Goal: Task Accomplishment & Management: Manage account settings

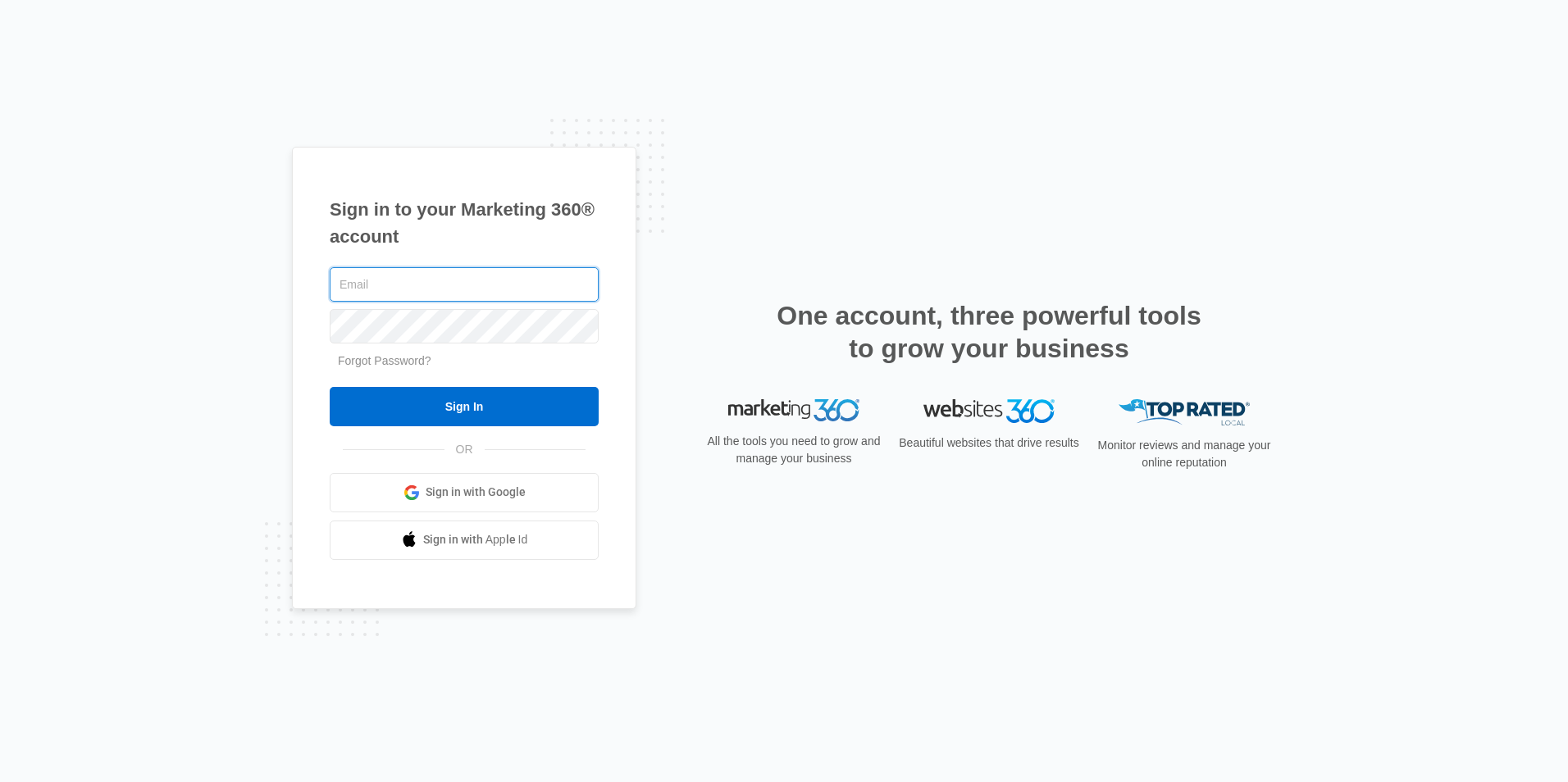
click at [468, 283] on input "text" at bounding box center [464, 284] width 269 height 34
type input "robert@itiqinsight.com"
click at [329, 387] on input "Sign In" at bounding box center [464, 407] width 269 height 39
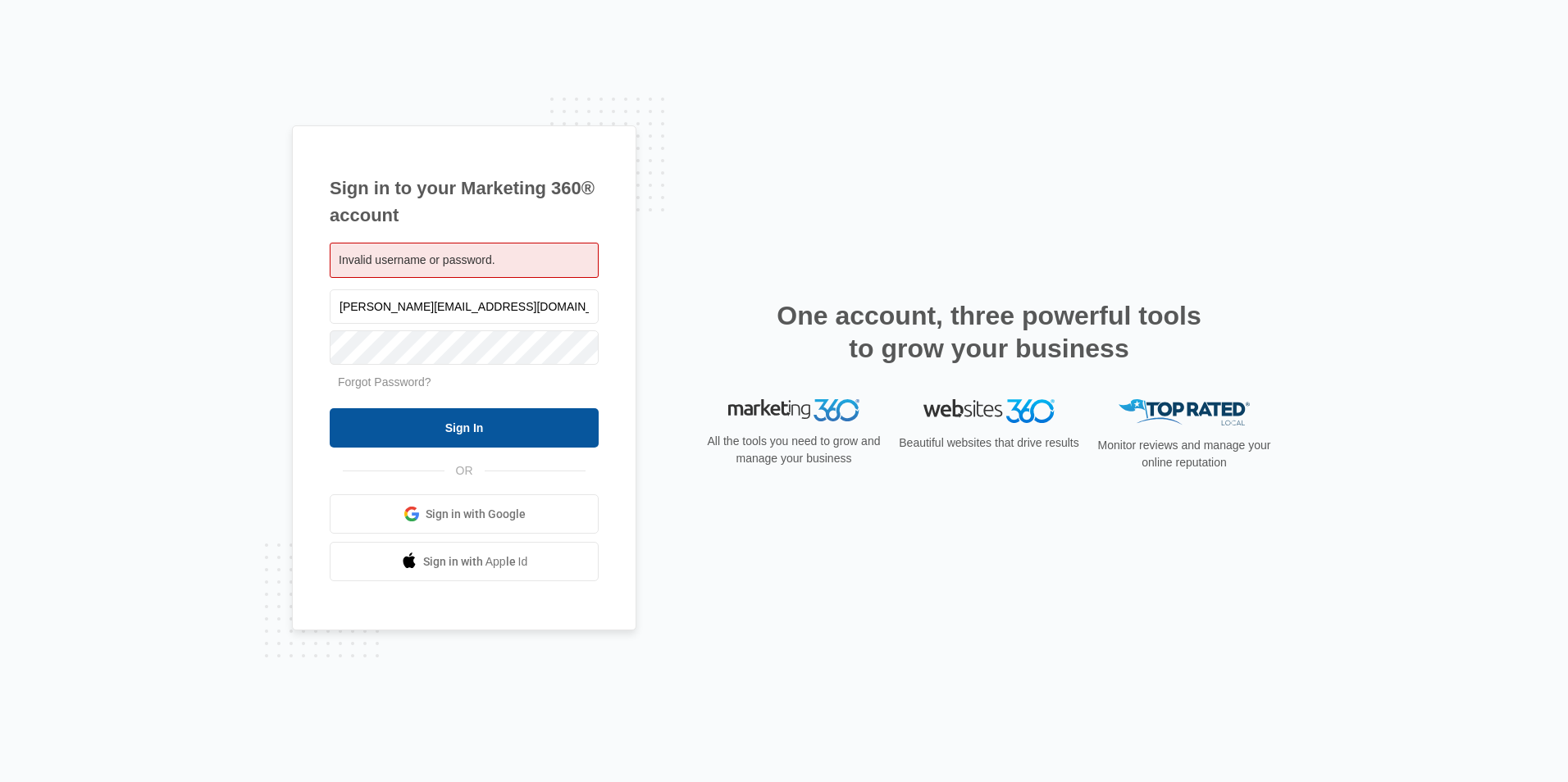
click at [410, 423] on input "Sign In" at bounding box center [464, 428] width 269 height 39
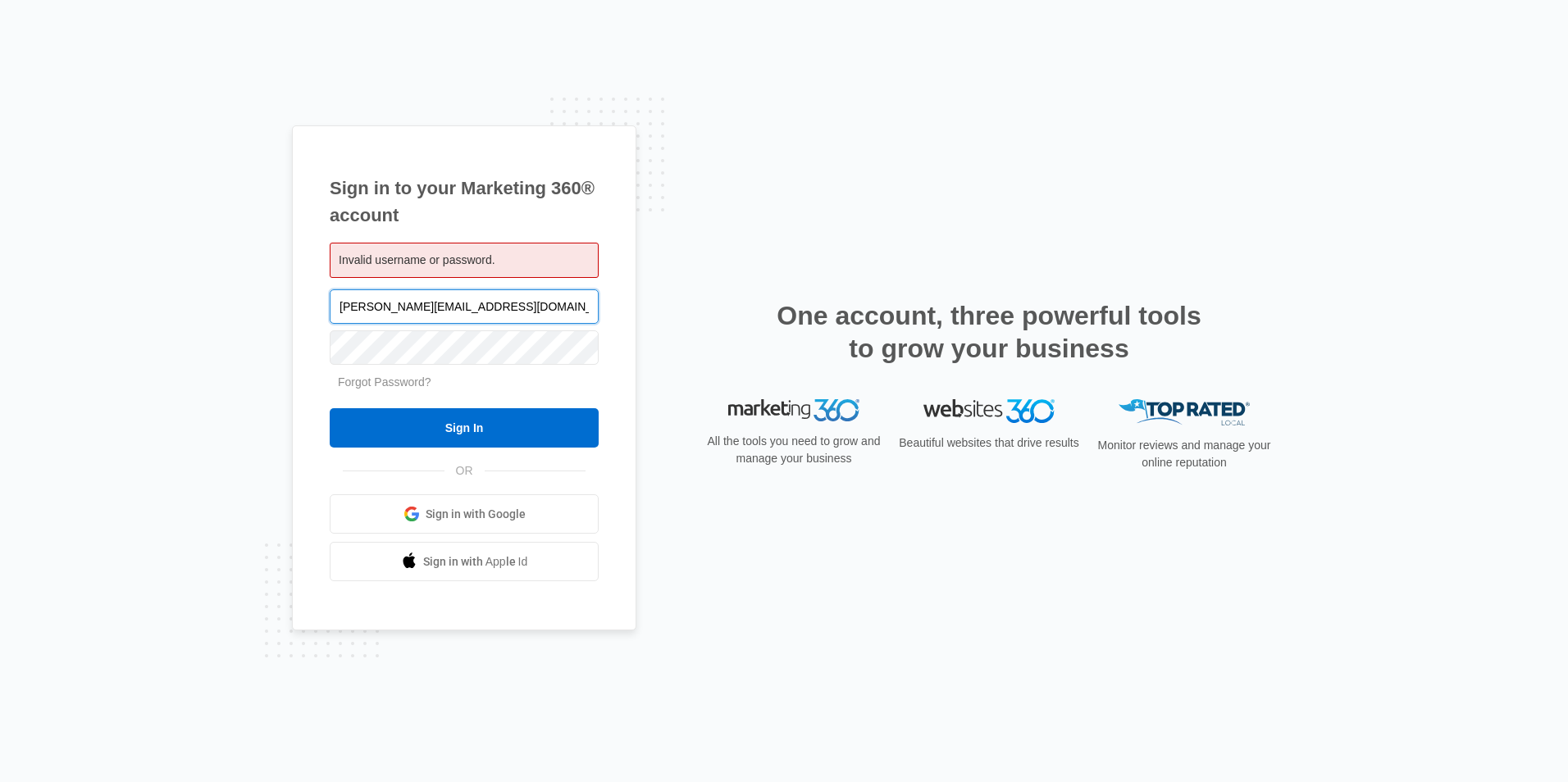
click at [462, 312] on input "[PERSON_NAME][EMAIL_ADDRESS][DOMAIN_NAME]" at bounding box center [464, 306] width 269 height 34
type input "robert@spectrumdn.com"
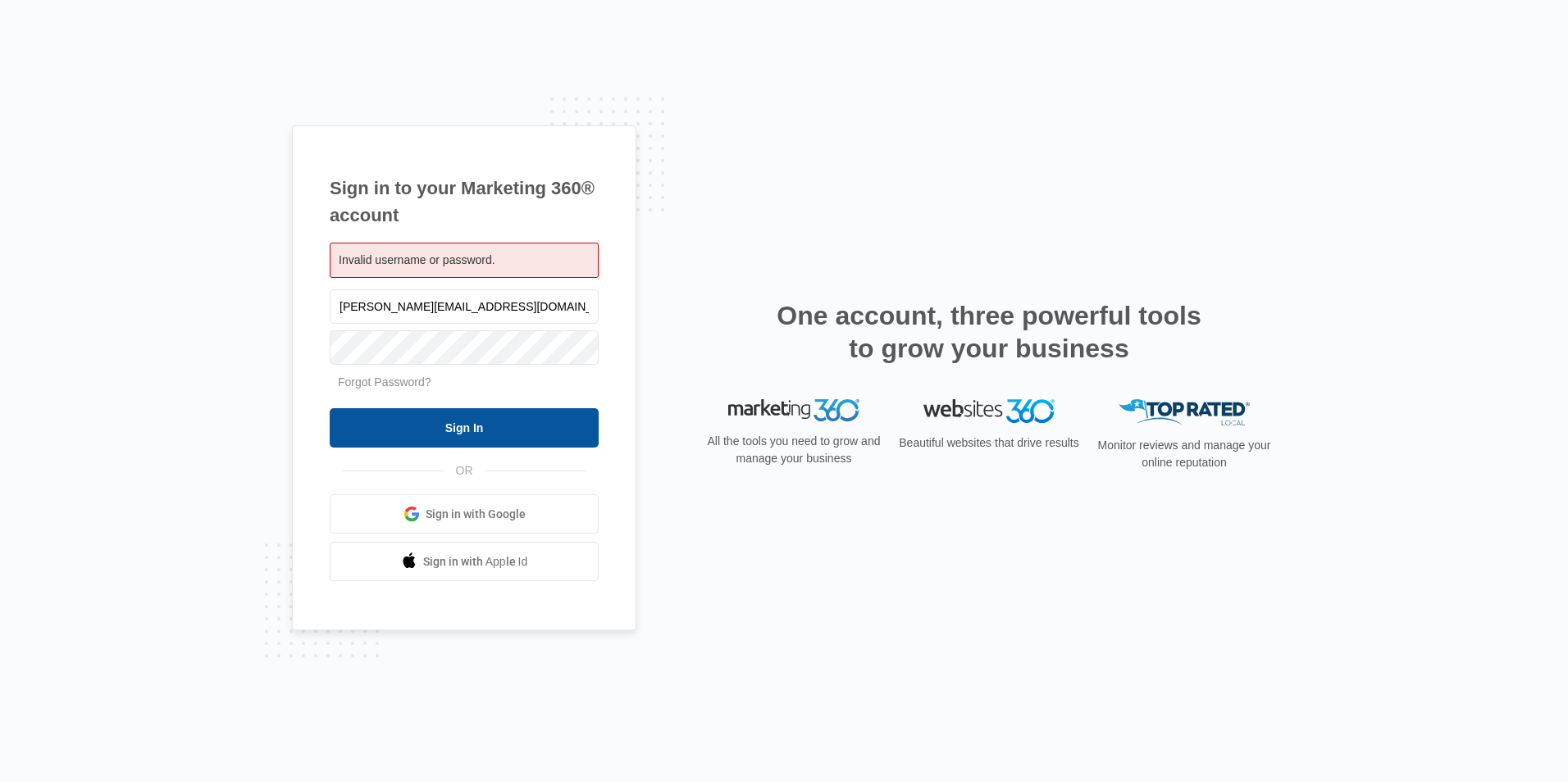
click at [470, 434] on input "Sign In" at bounding box center [464, 428] width 269 height 39
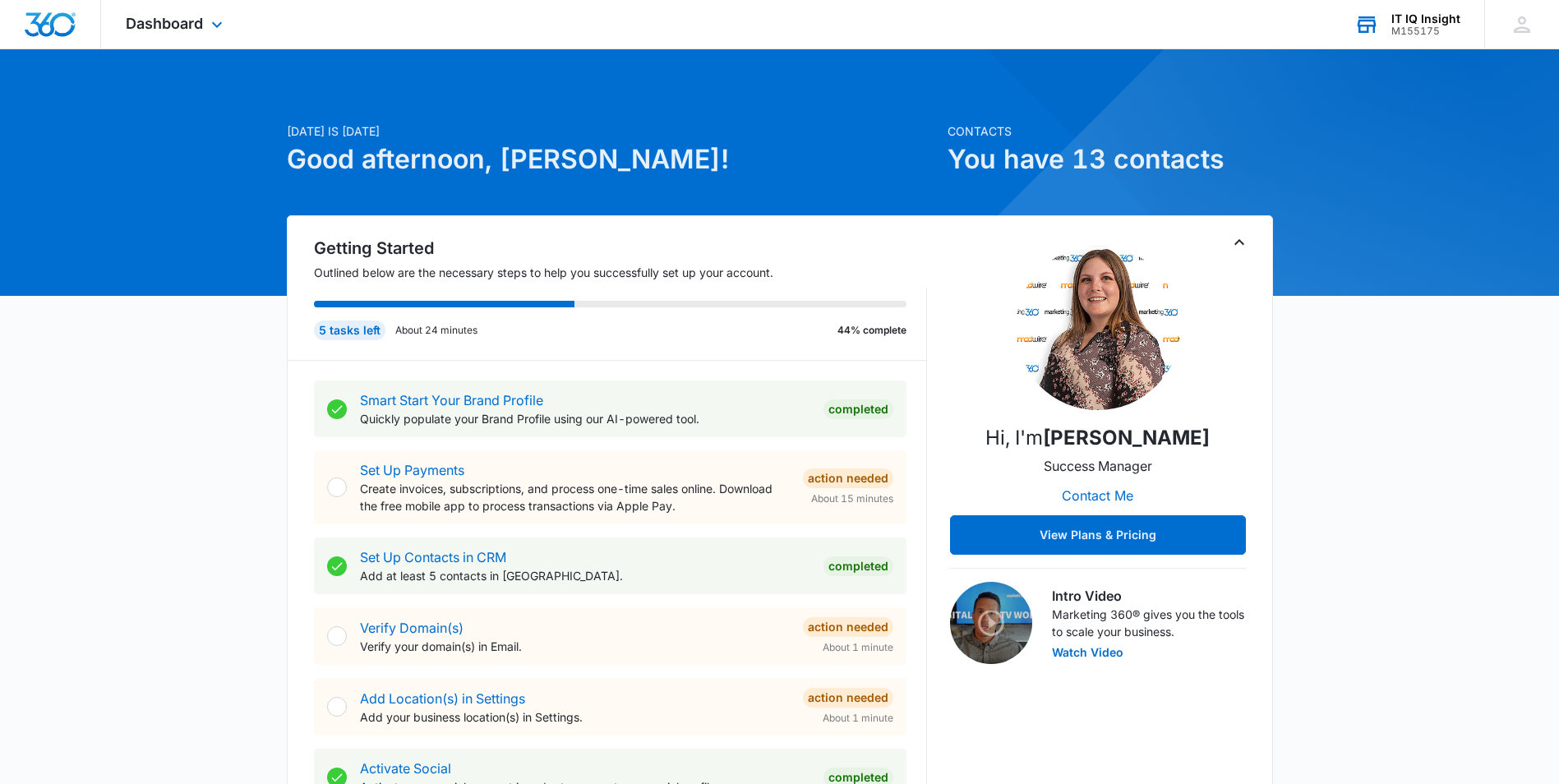
click at [1425, 26] on div "M155175" at bounding box center [1426, 31] width 69 height 11
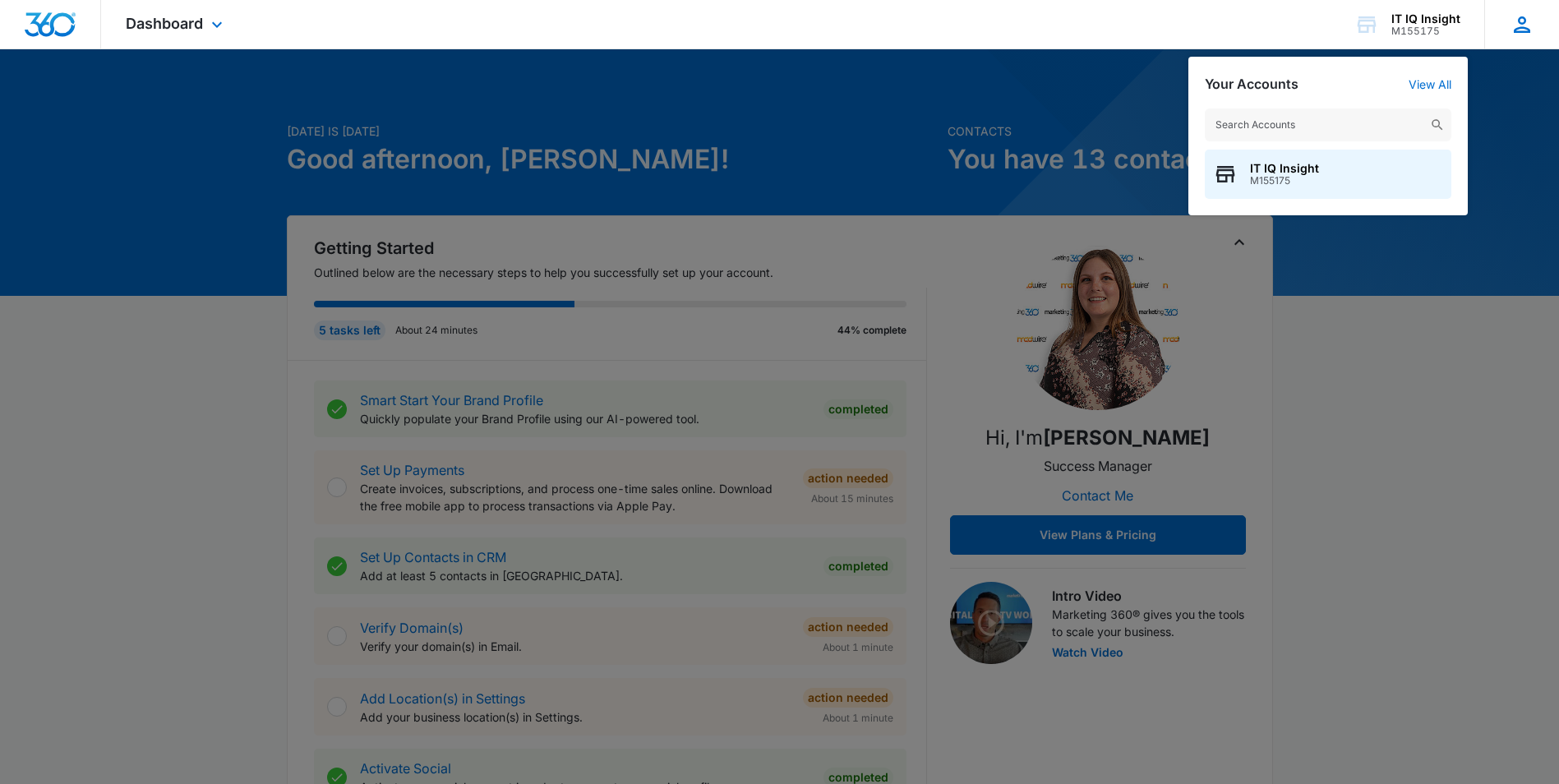
click at [1517, 17] on icon at bounding box center [1521, 24] width 25 height 25
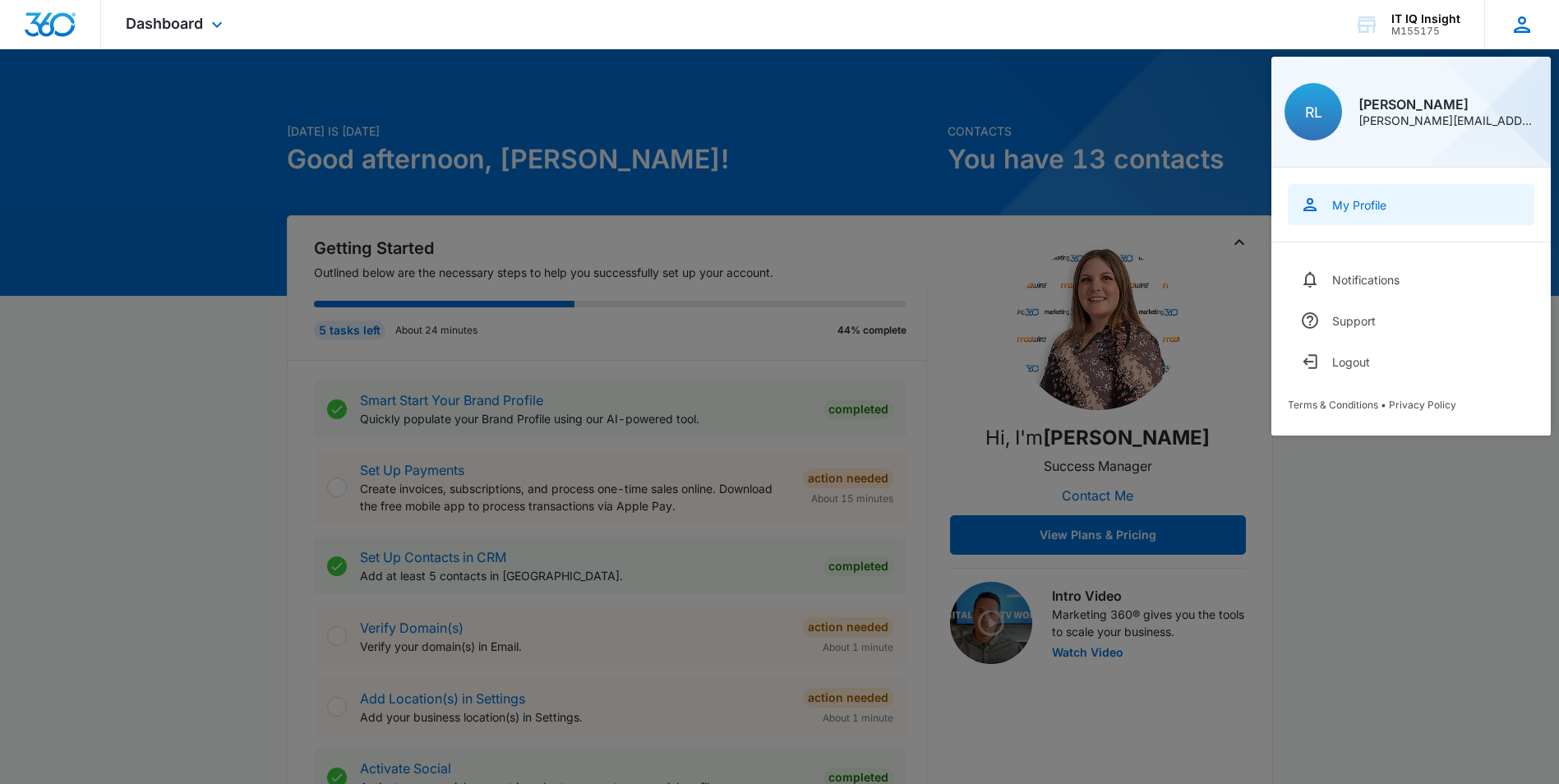
click at [1347, 206] on div "My Profile" at bounding box center [1359, 205] width 55 height 14
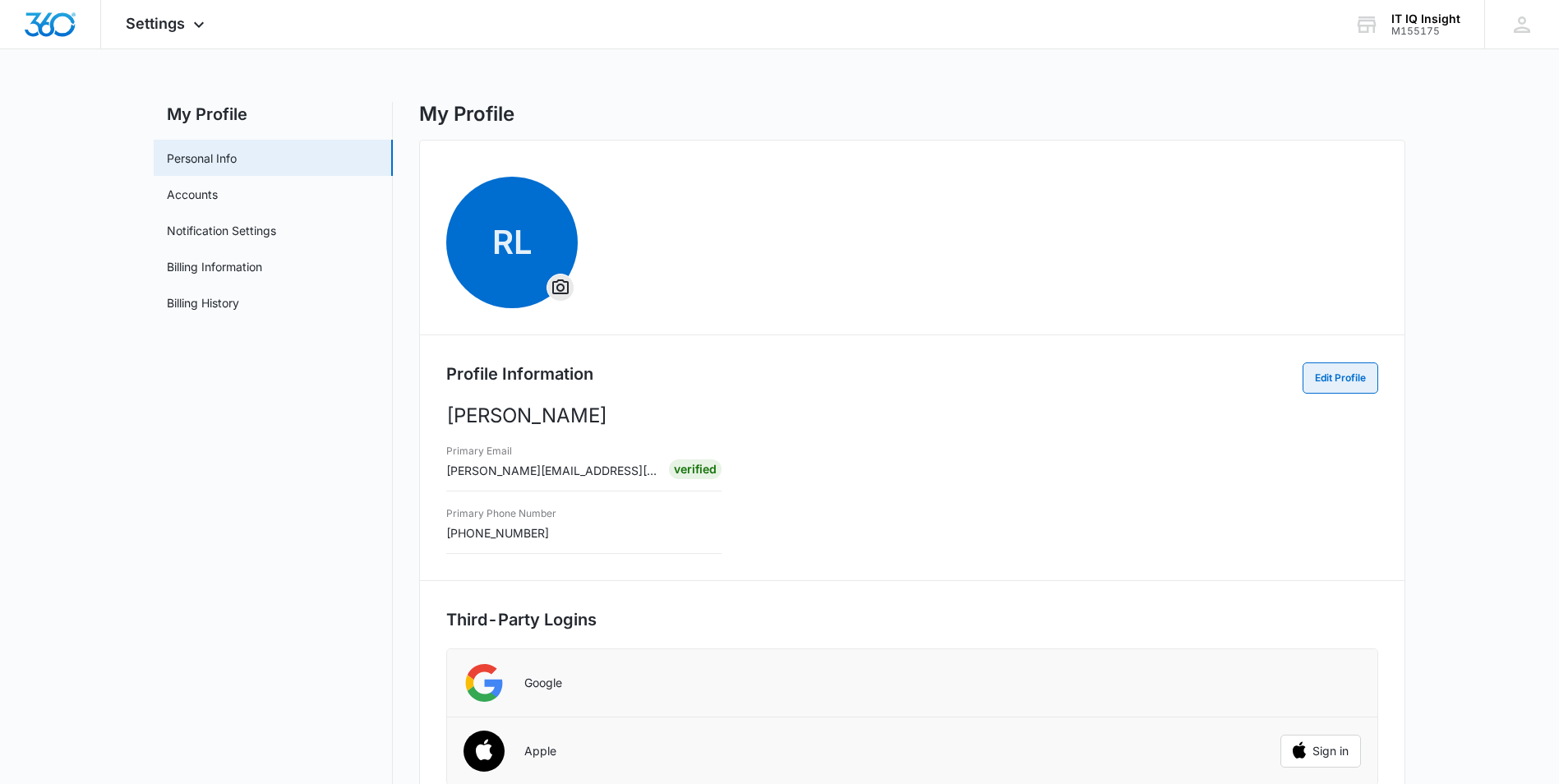
click at [1338, 370] on button "Edit Profile" at bounding box center [1341, 378] width 76 height 32
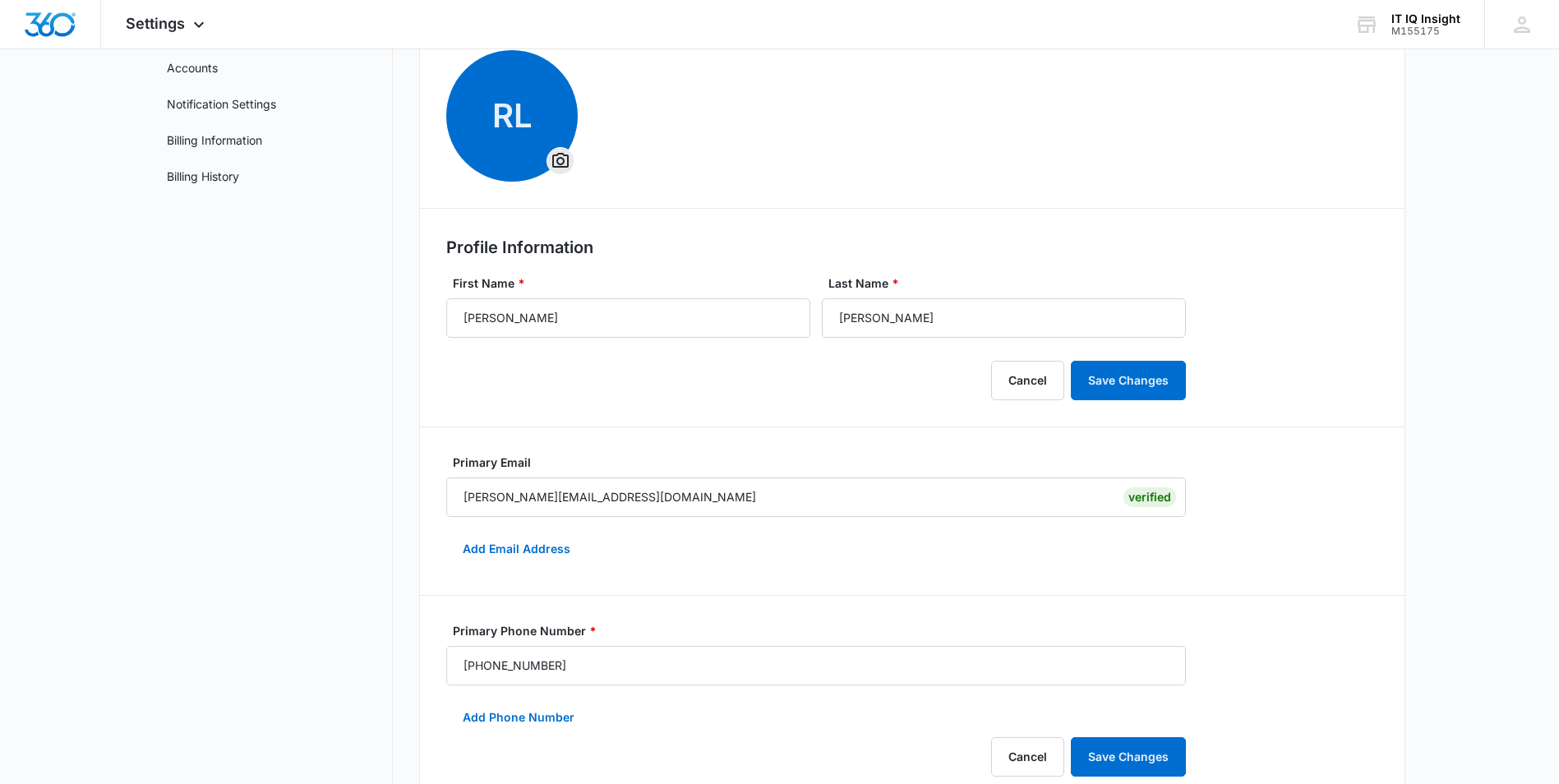
scroll to position [127, 0]
click at [535, 554] on button "Add Email Address" at bounding box center [516, 548] width 141 height 39
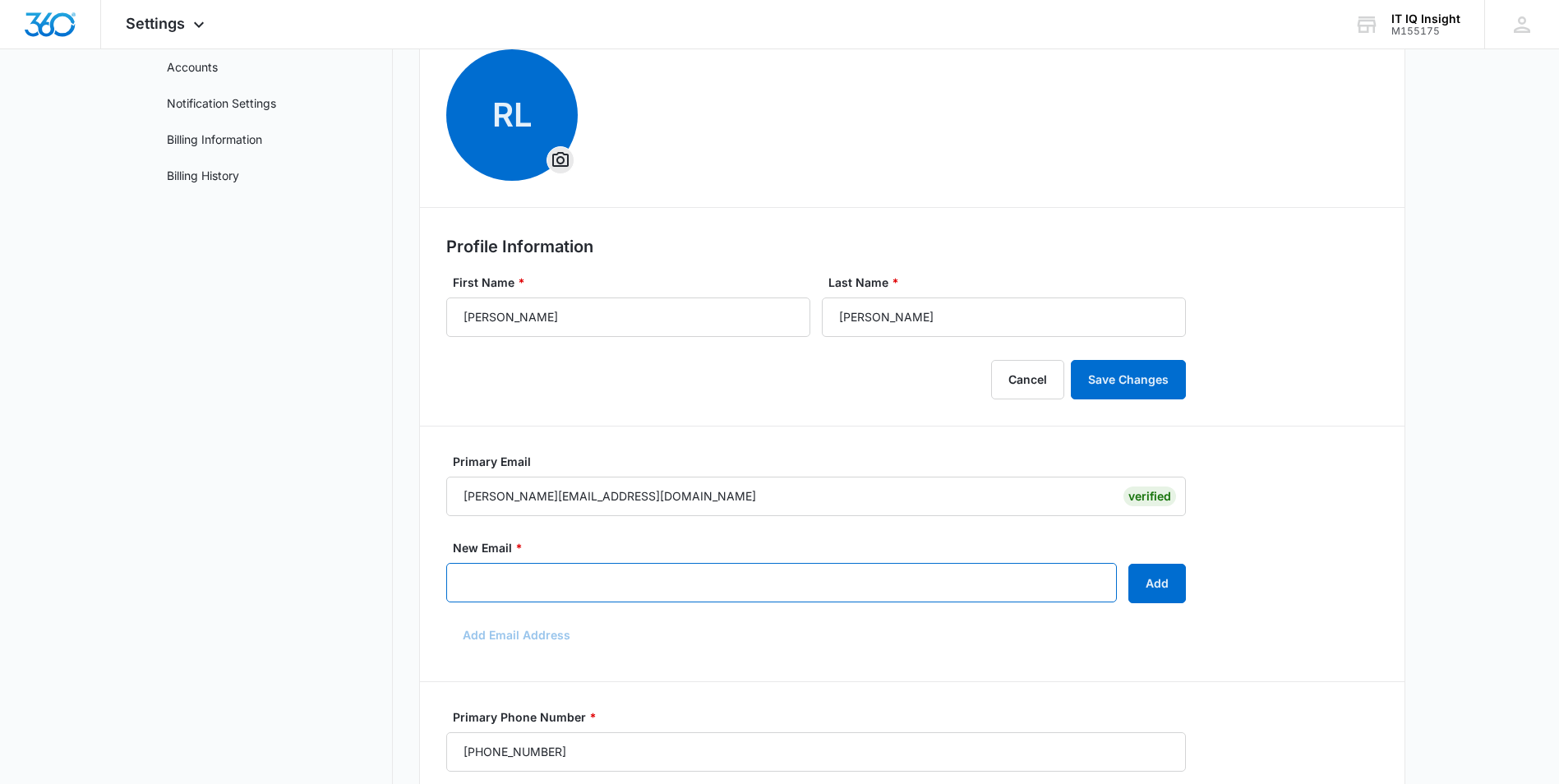
click at [534, 570] on input "New Email *" at bounding box center [782, 583] width 671 height 39
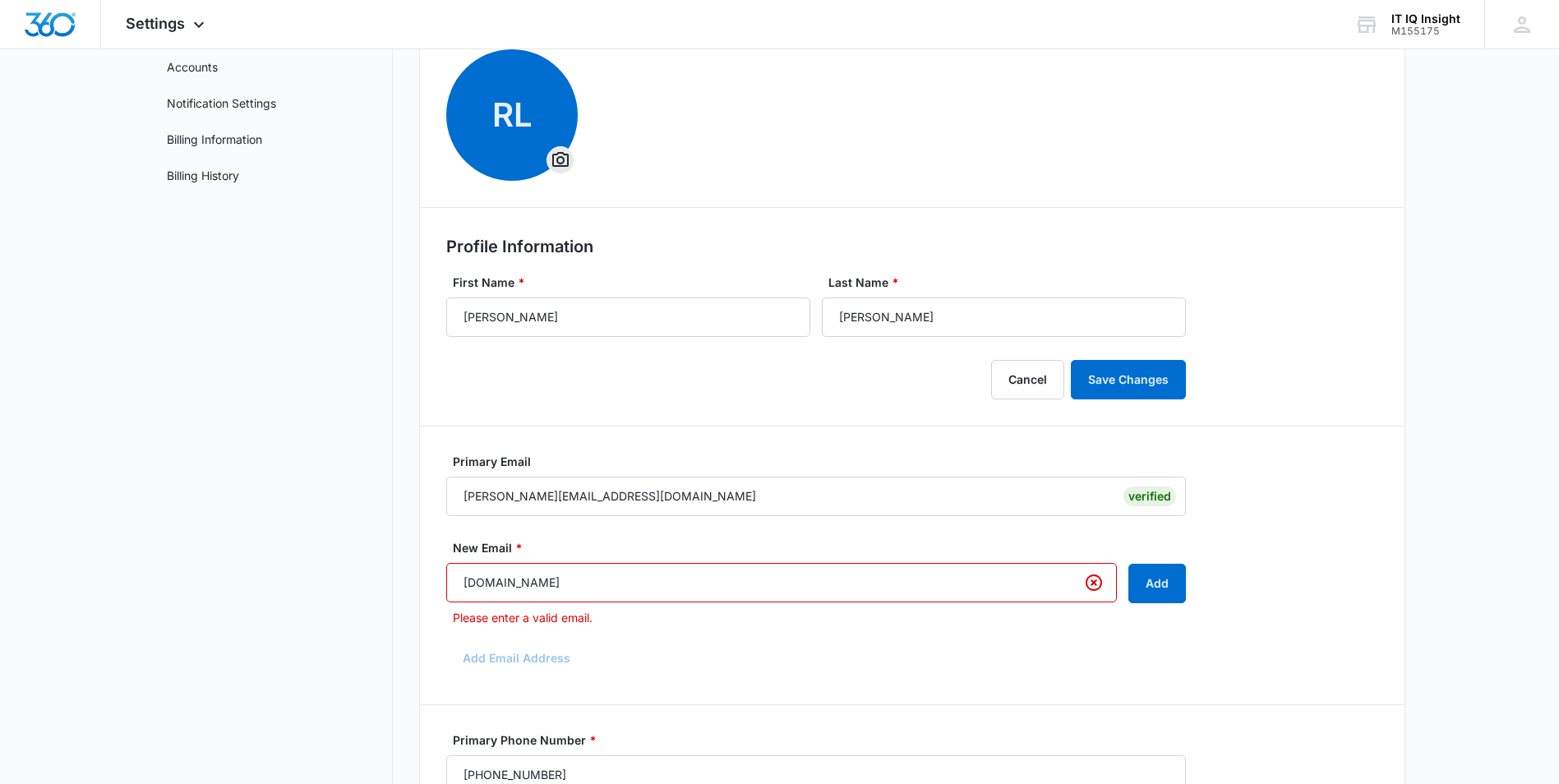
click at [462, 584] on input "ITIQinsight.com" at bounding box center [782, 583] width 671 height 39
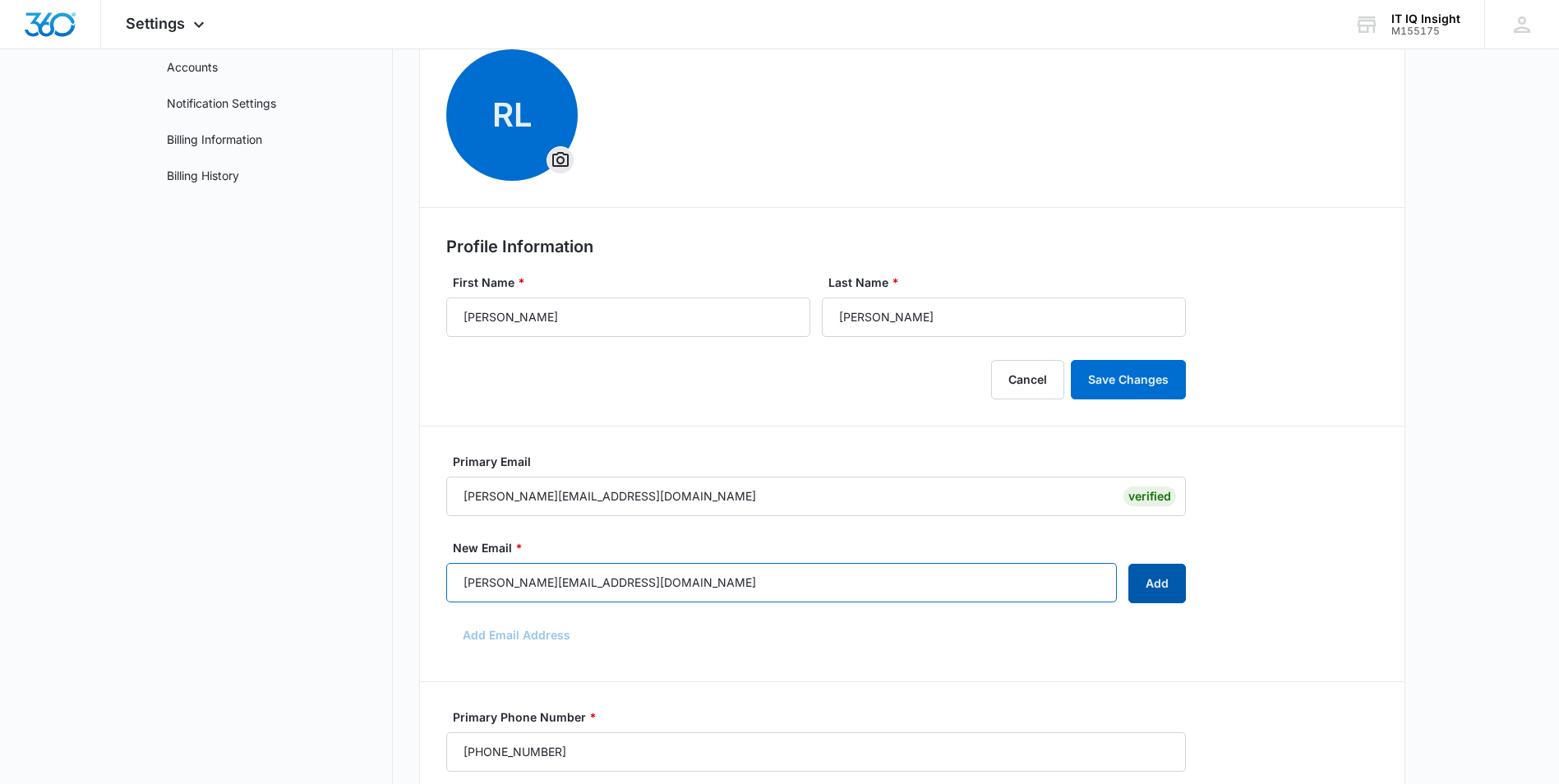
type input "robert@ITIQinsight.com"
click at [1157, 581] on button "Add" at bounding box center [1156, 584] width 57 height 39
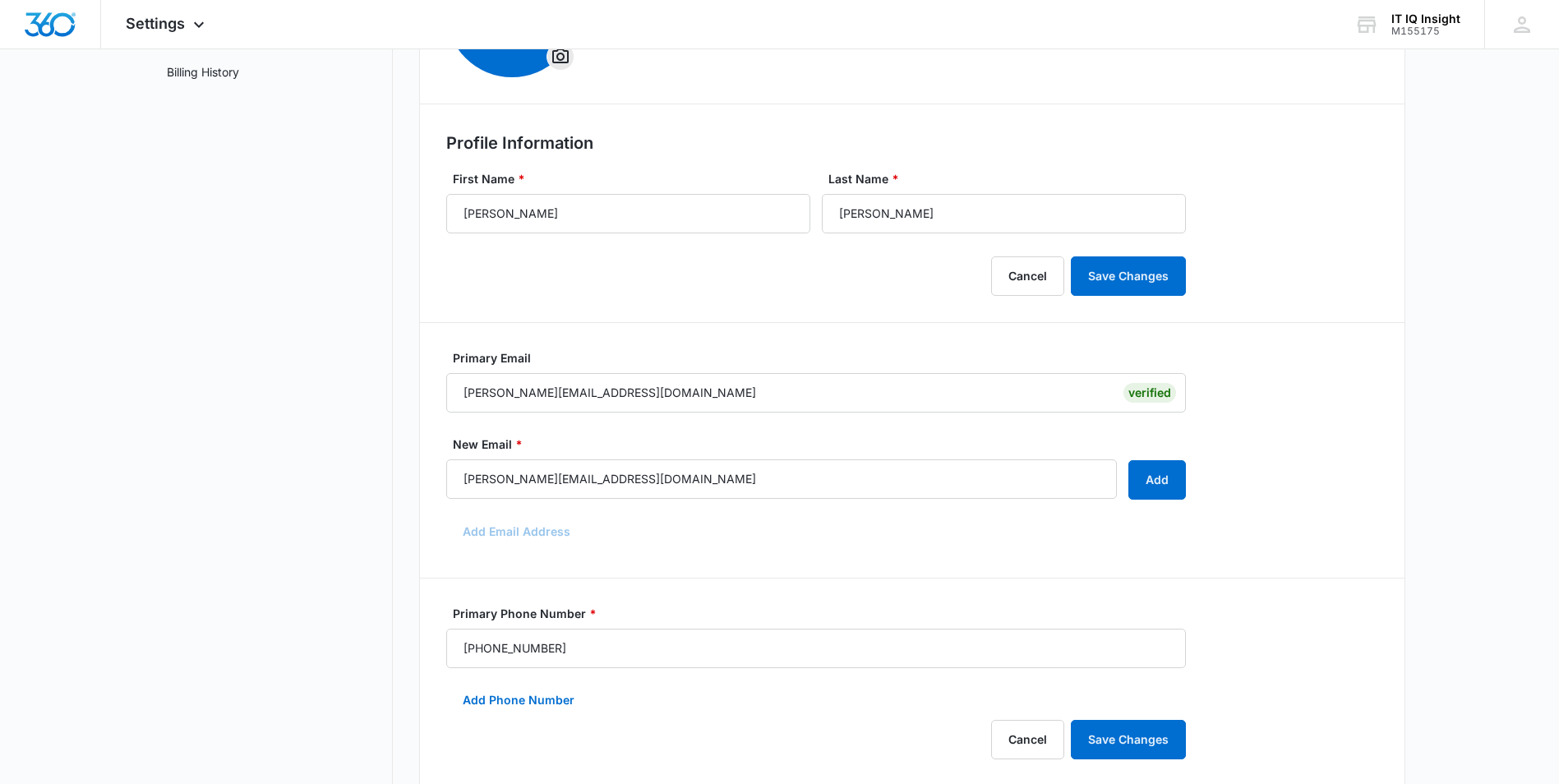
scroll to position [234, 0]
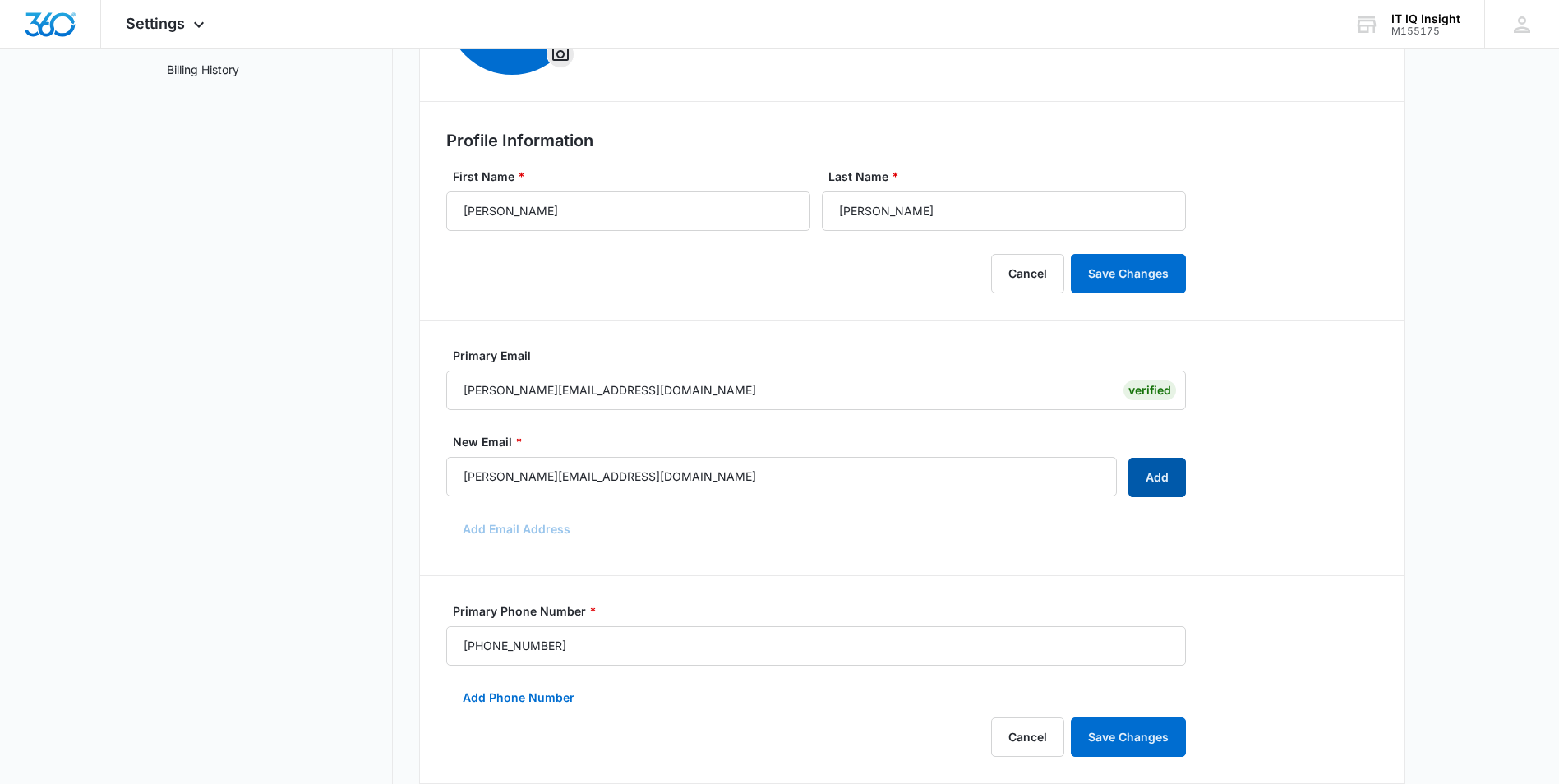
click at [1159, 480] on button "Add" at bounding box center [1156, 477] width 57 height 39
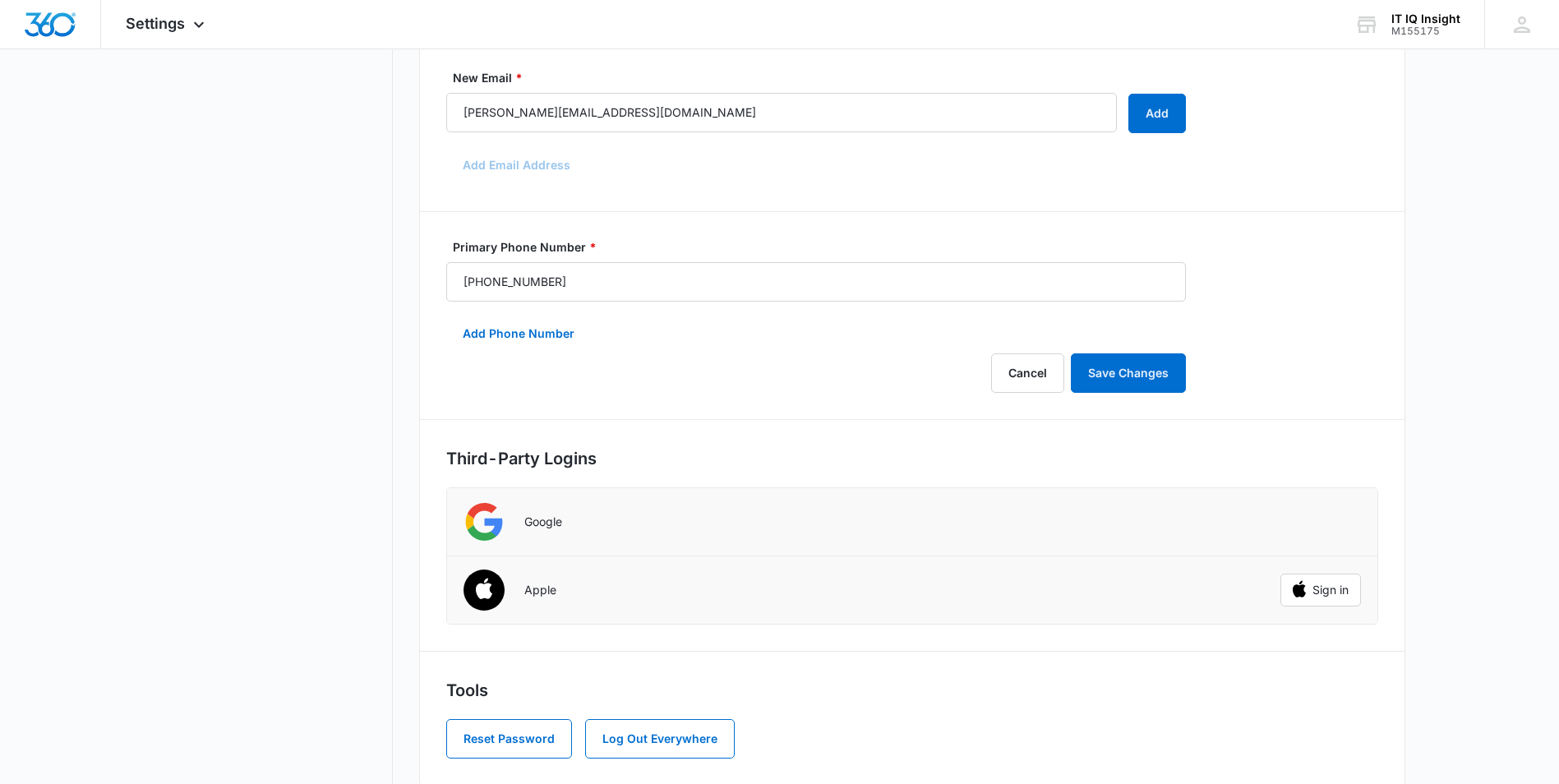
scroll to position [618, 0]
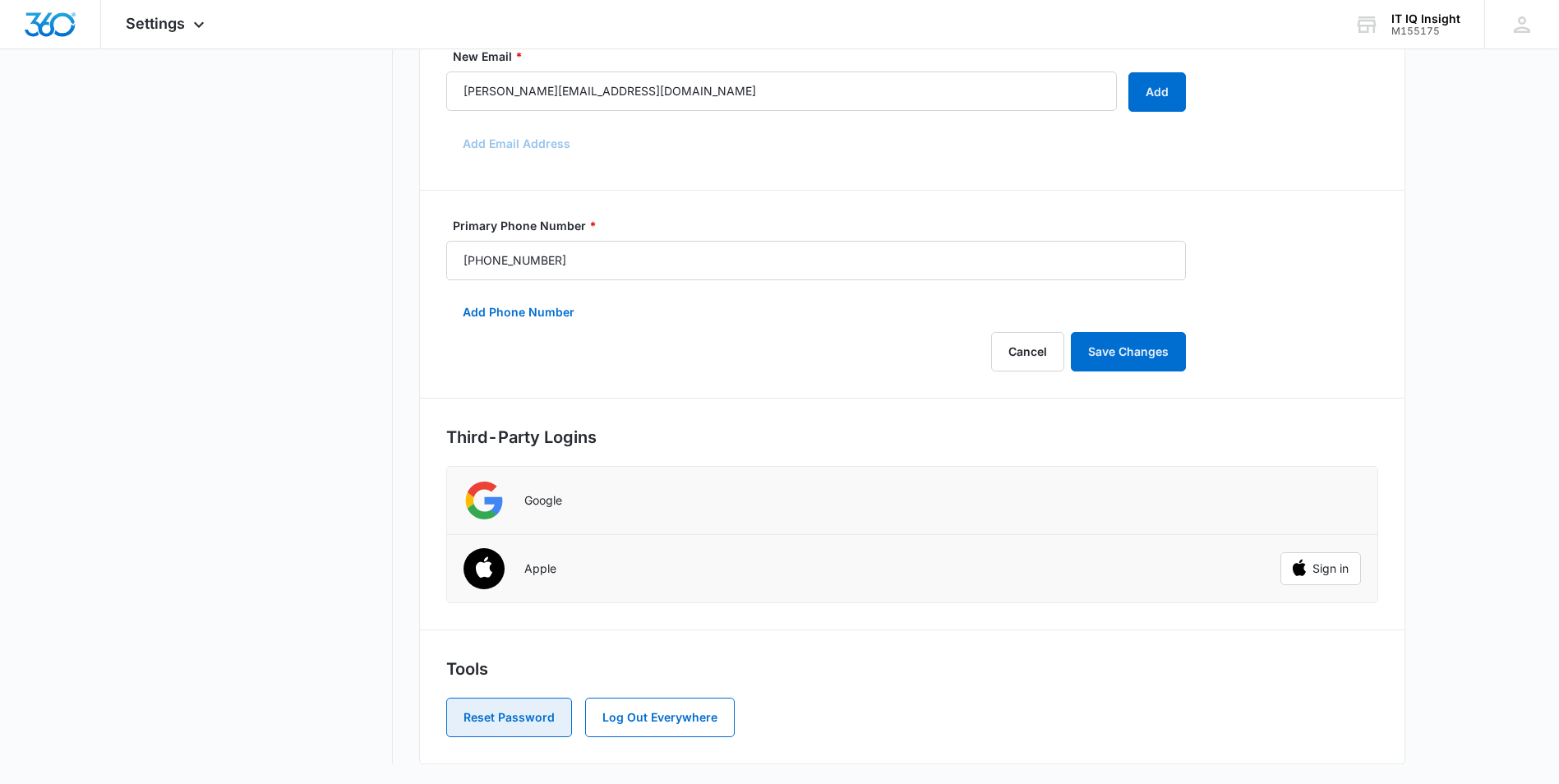
click at [531, 716] on button "Reset Password" at bounding box center [509, 717] width 125 height 39
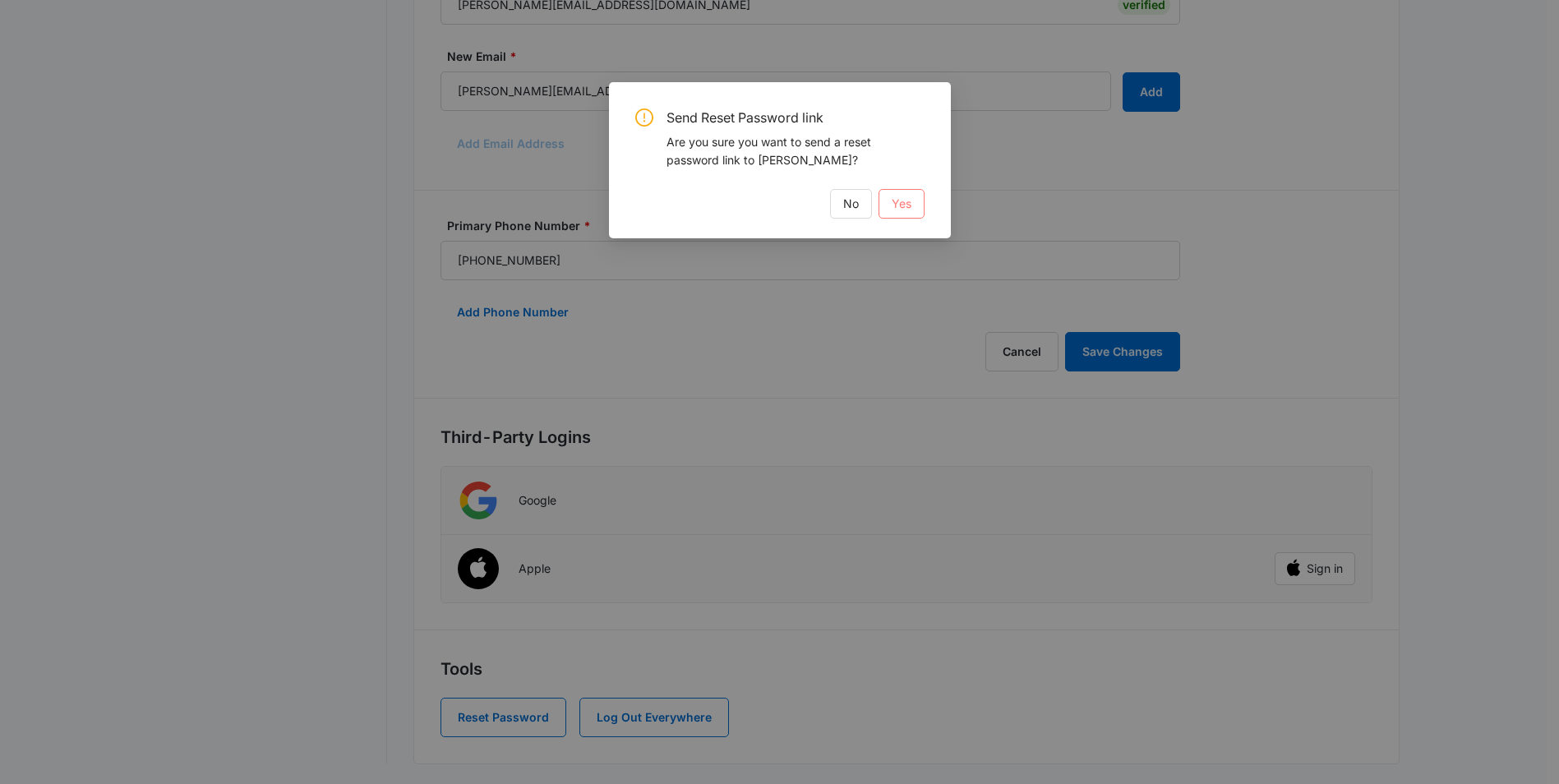
click at [898, 206] on span "Yes" at bounding box center [901, 203] width 20 height 18
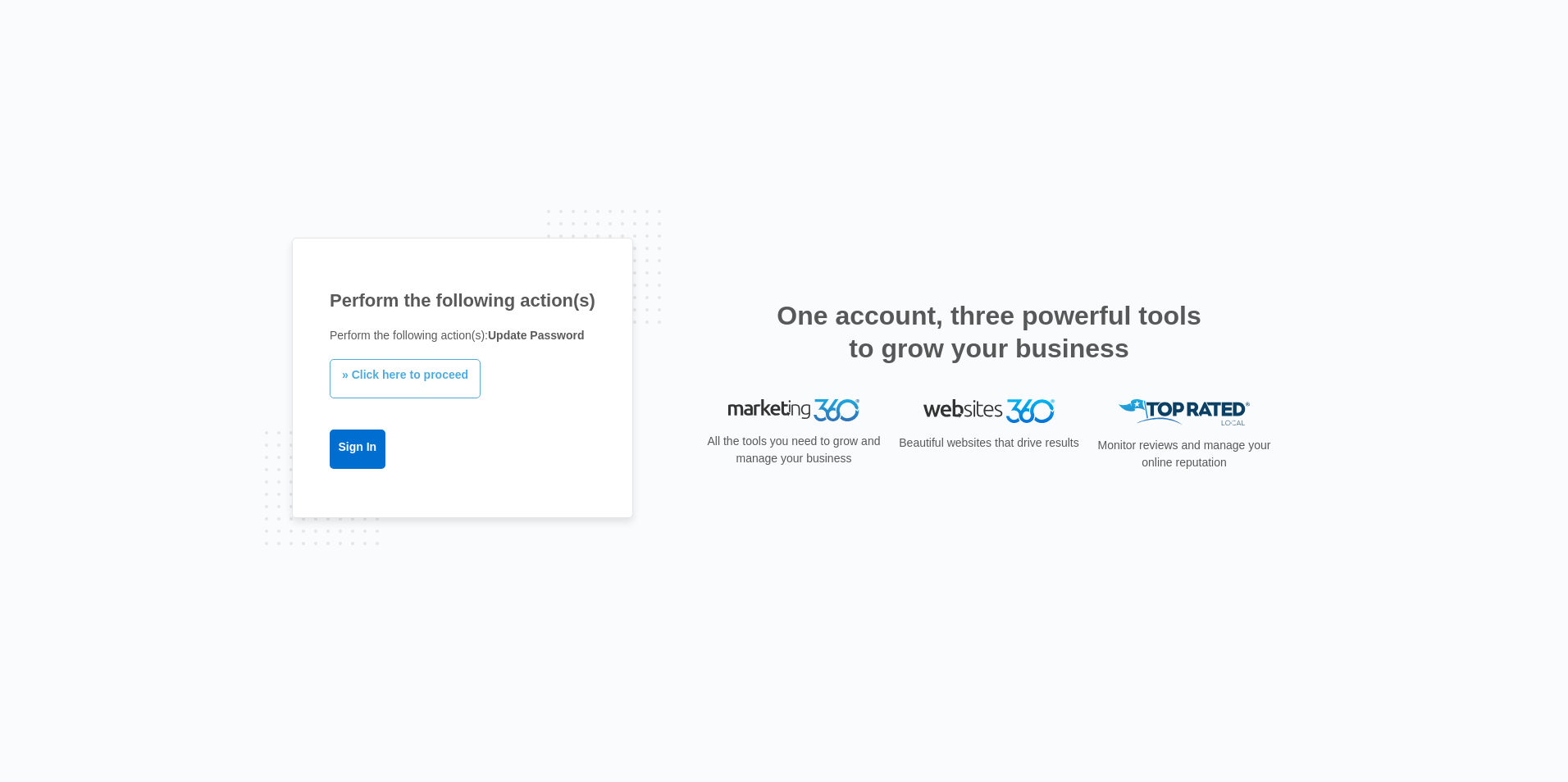
click at [426, 379] on link "» Click here to proceed" at bounding box center [404, 379] width 151 height 39
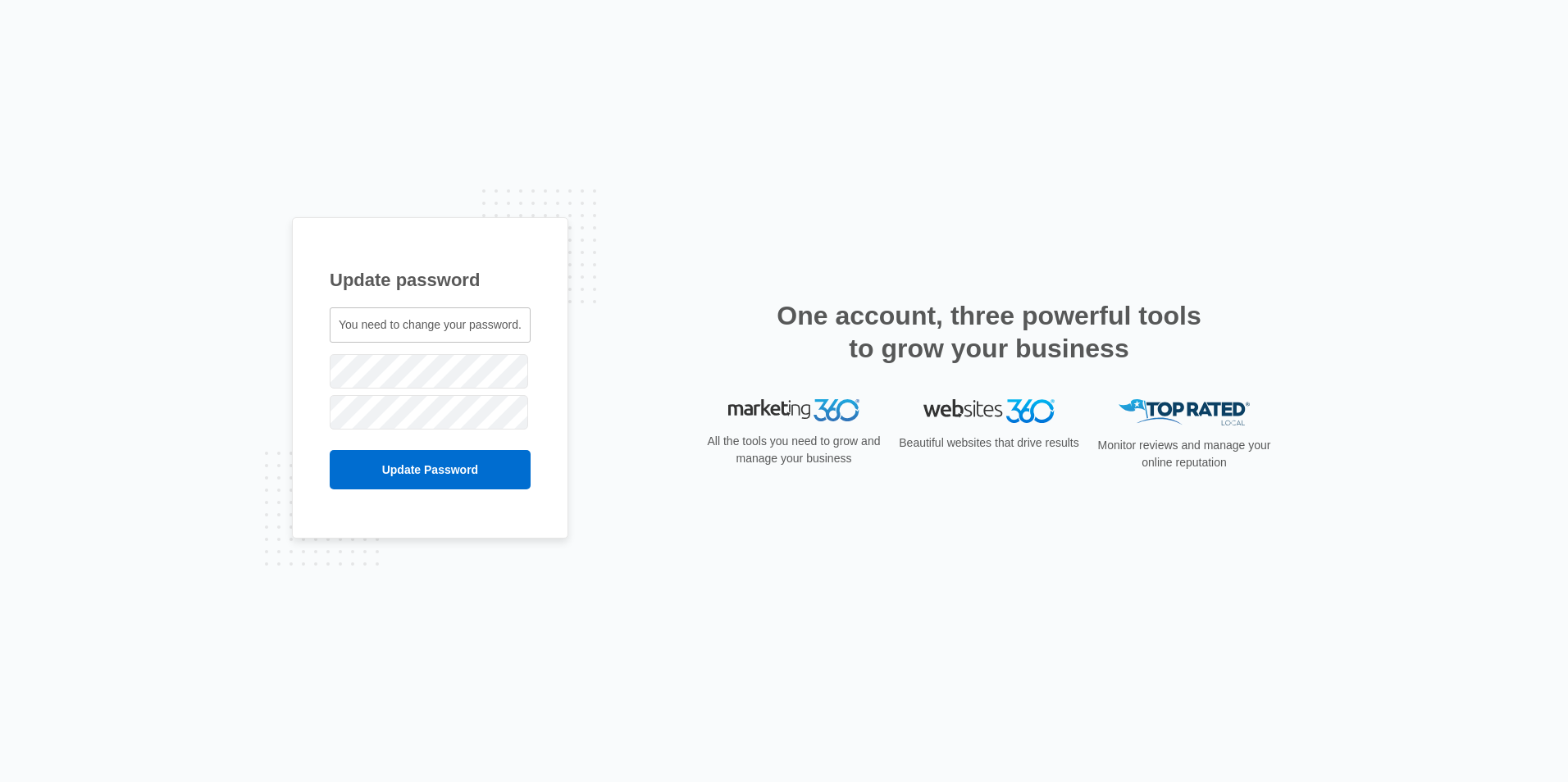
click at [613, 397] on div "Update password You need to change your password. robert@spectrumdn.com" at bounding box center [784, 391] width 984 height 348
click at [429, 470] on input "Update Password" at bounding box center [430, 470] width 201 height 39
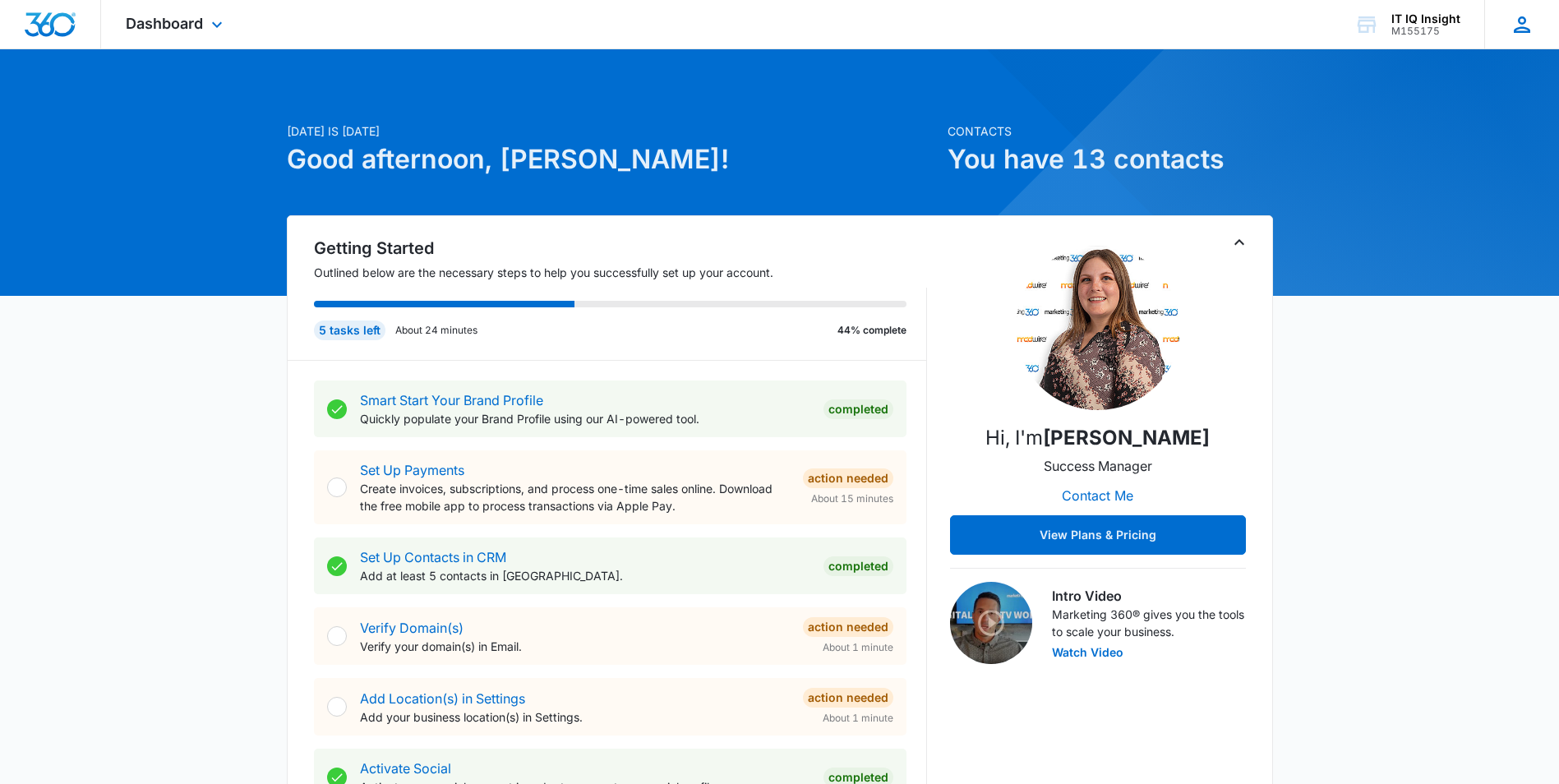
click at [1527, 19] on icon at bounding box center [1521, 24] width 25 height 25
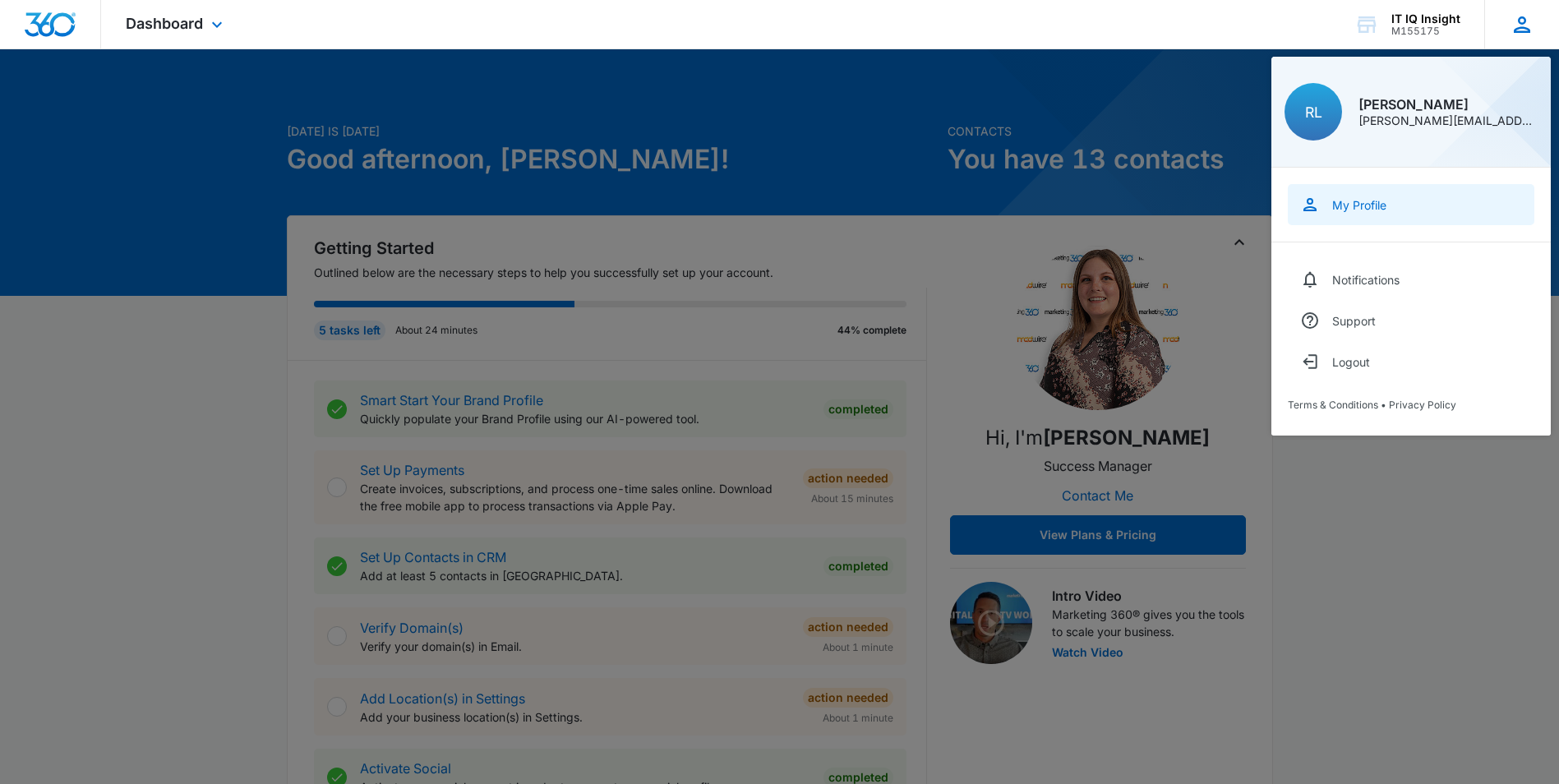
click at [1373, 196] on link "My Profile" at bounding box center [1411, 205] width 247 height 41
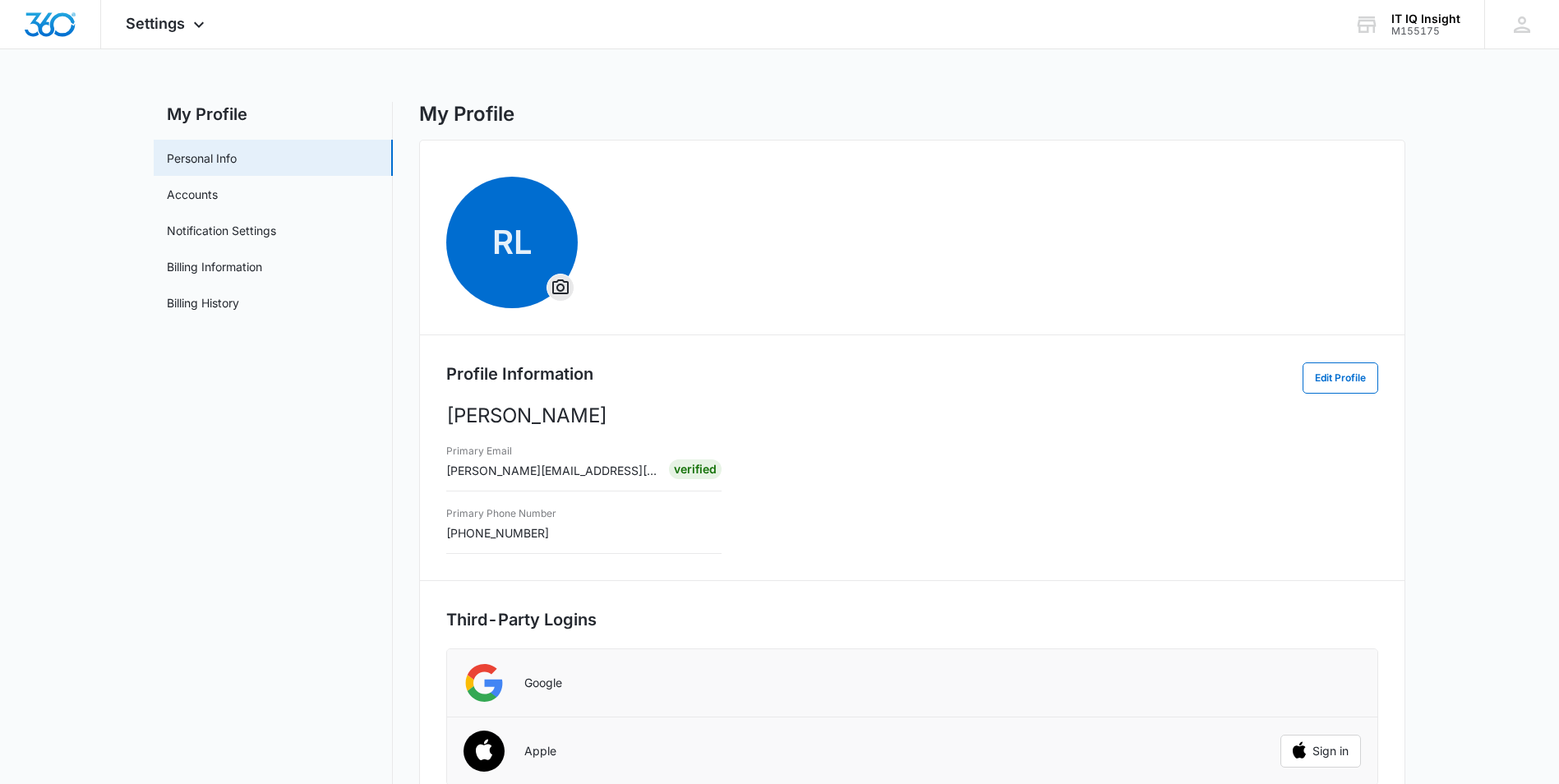
scroll to position [7, 0]
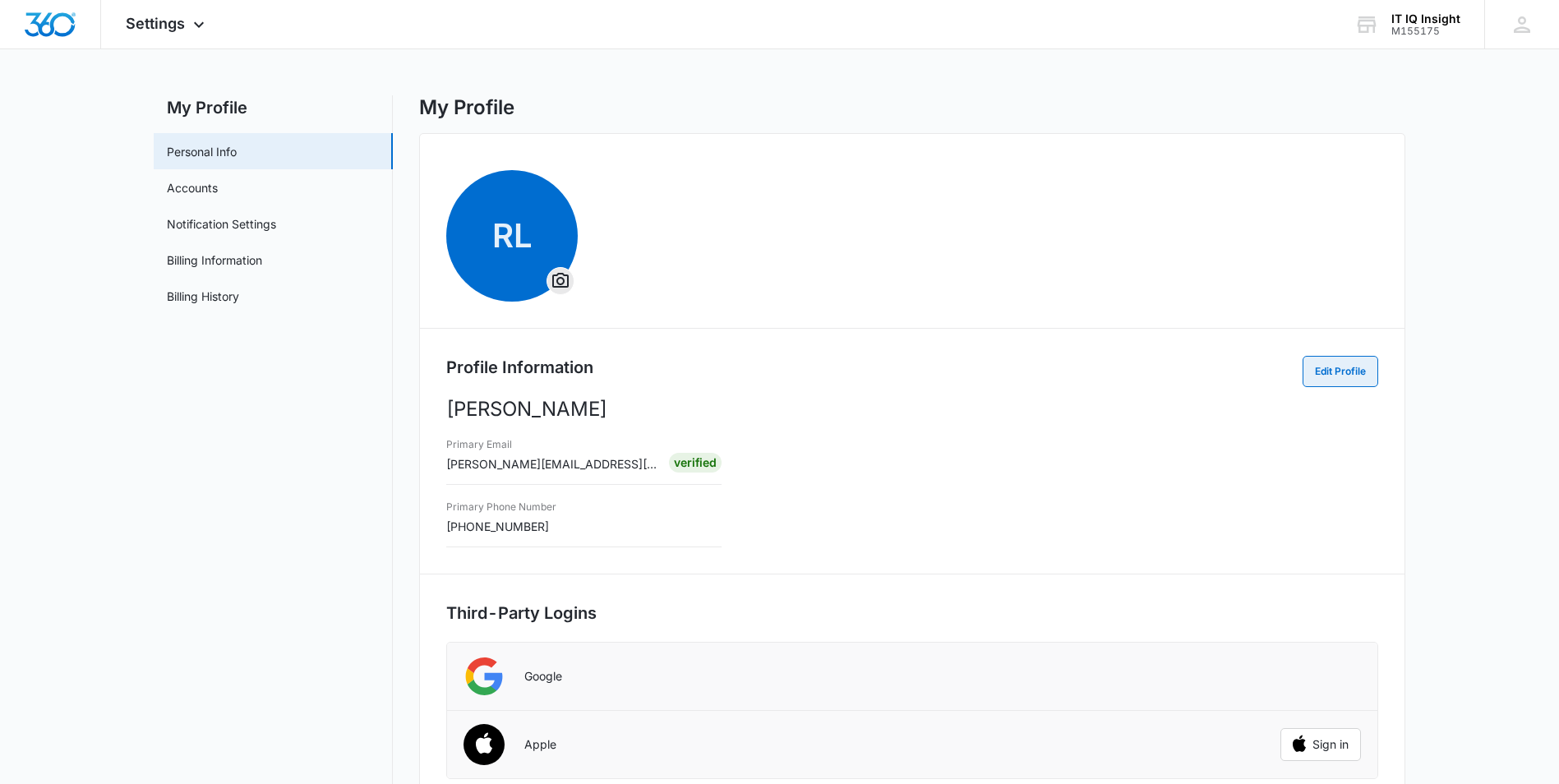
click at [1335, 363] on button "Edit Profile" at bounding box center [1341, 371] width 76 height 32
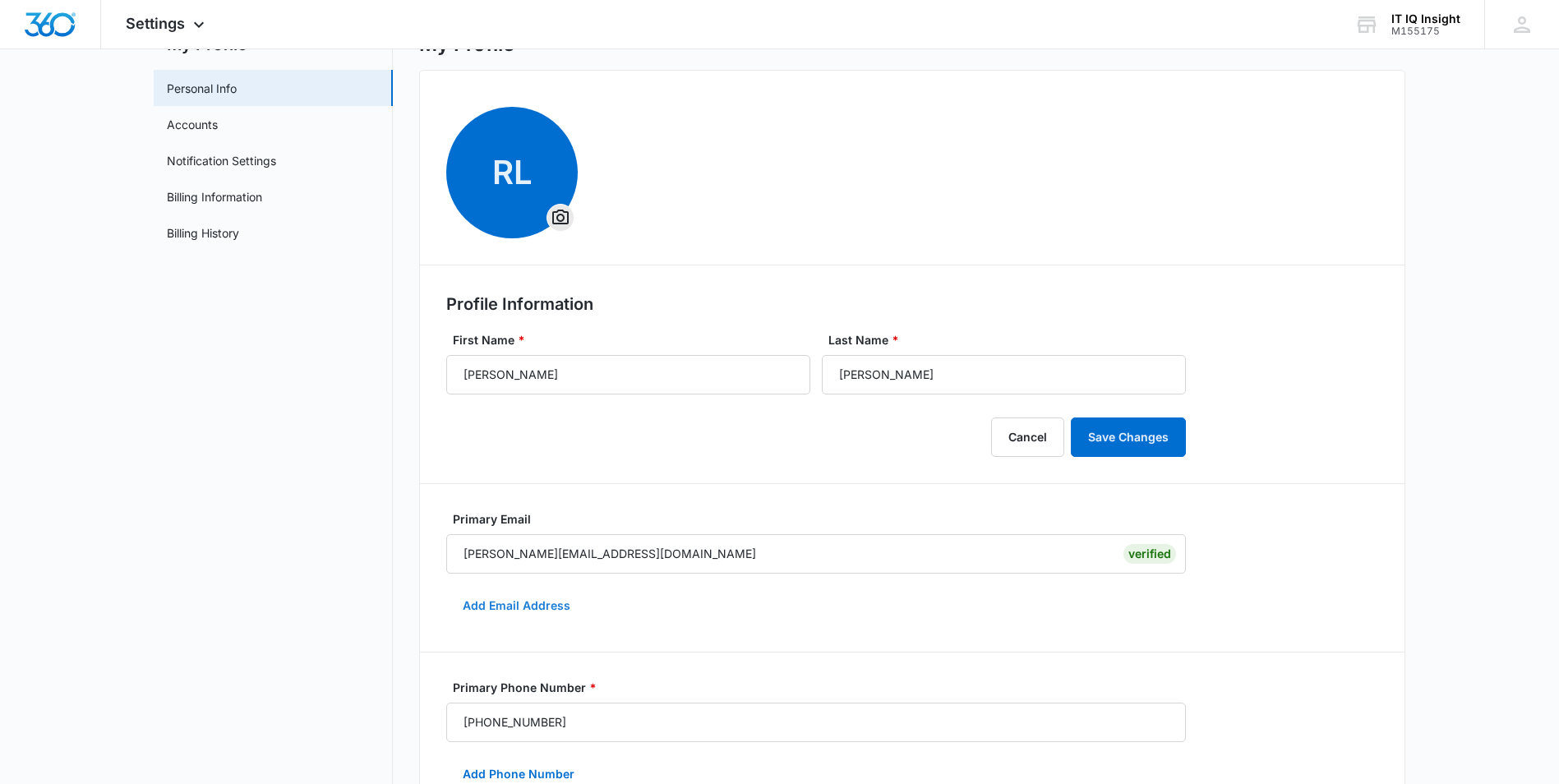
scroll to position [0, 0]
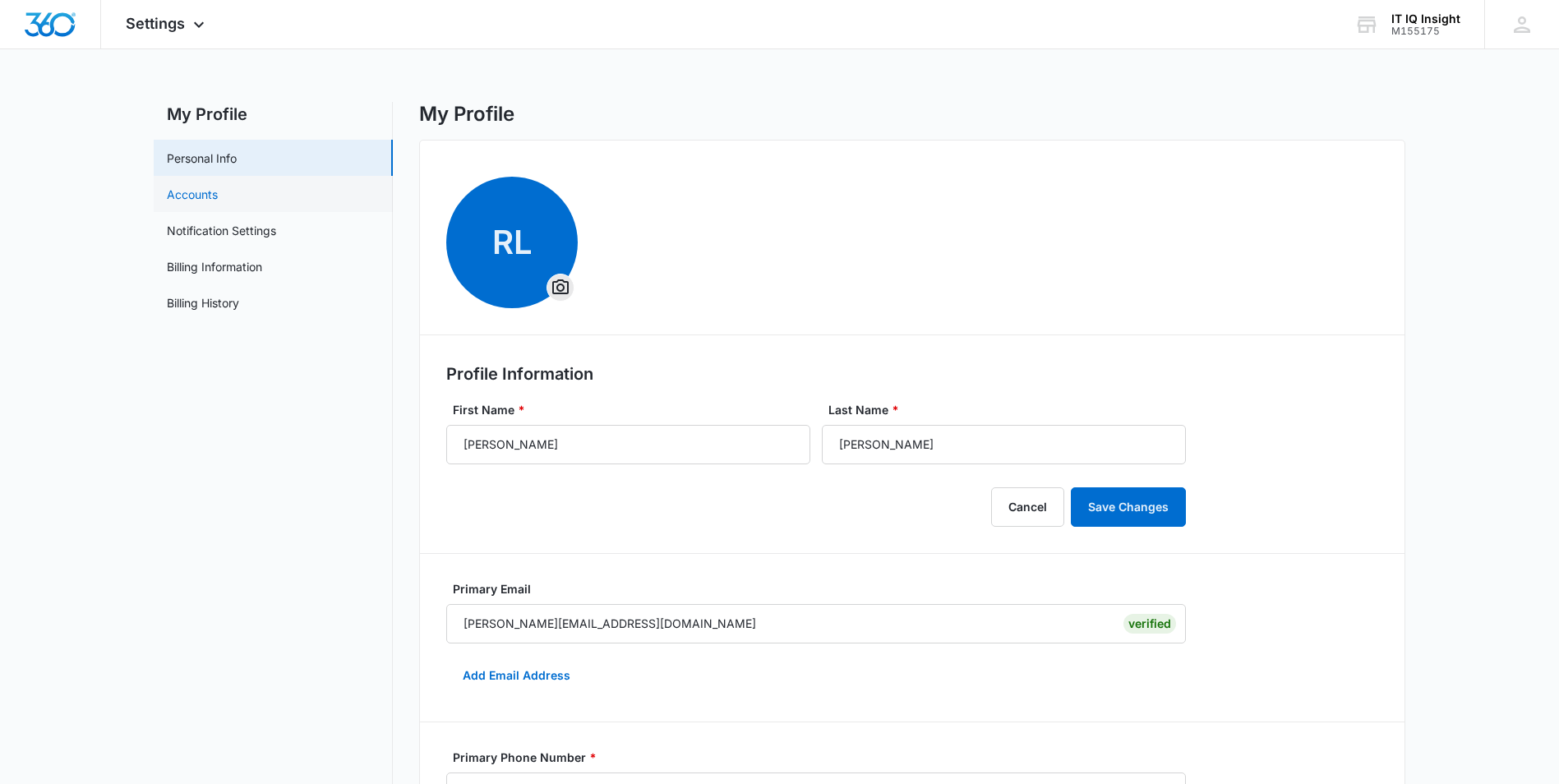
click at [217, 203] on link "Accounts" at bounding box center [193, 195] width 51 height 17
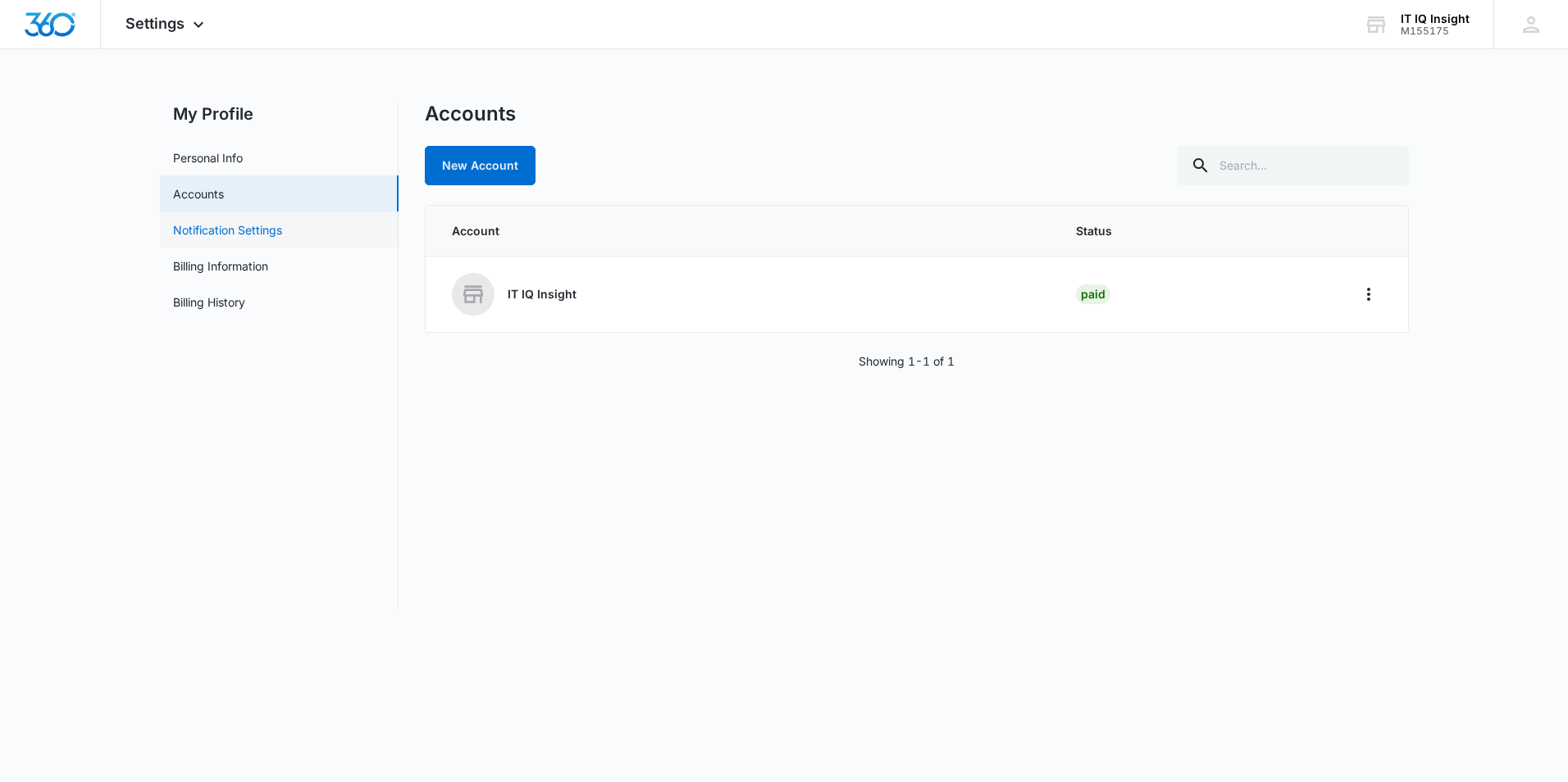
click at [230, 231] on link "Notification Settings" at bounding box center [227, 230] width 109 height 17
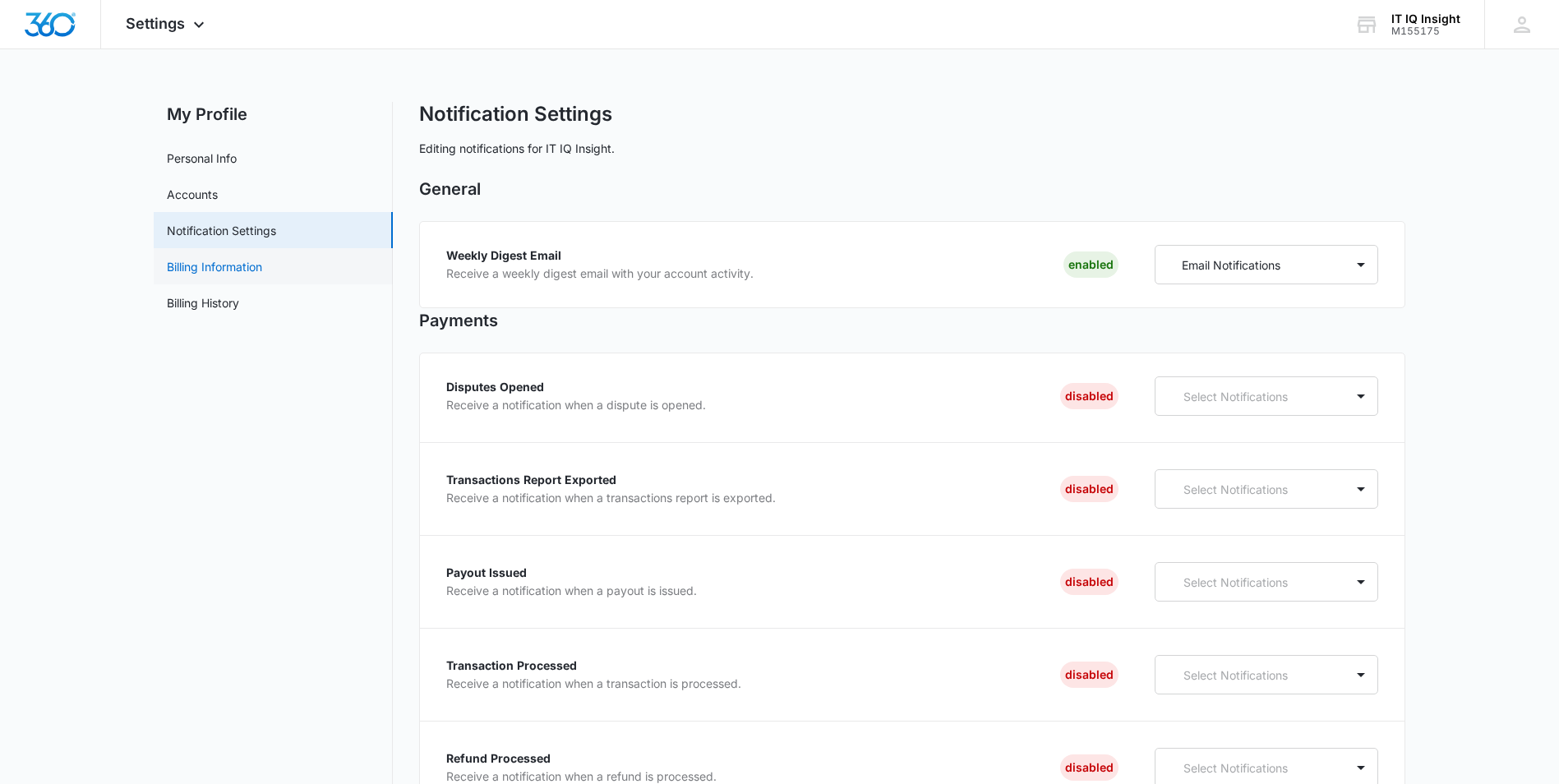
click at [227, 262] on link "Billing Information" at bounding box center [215, 266] width 96 height 17
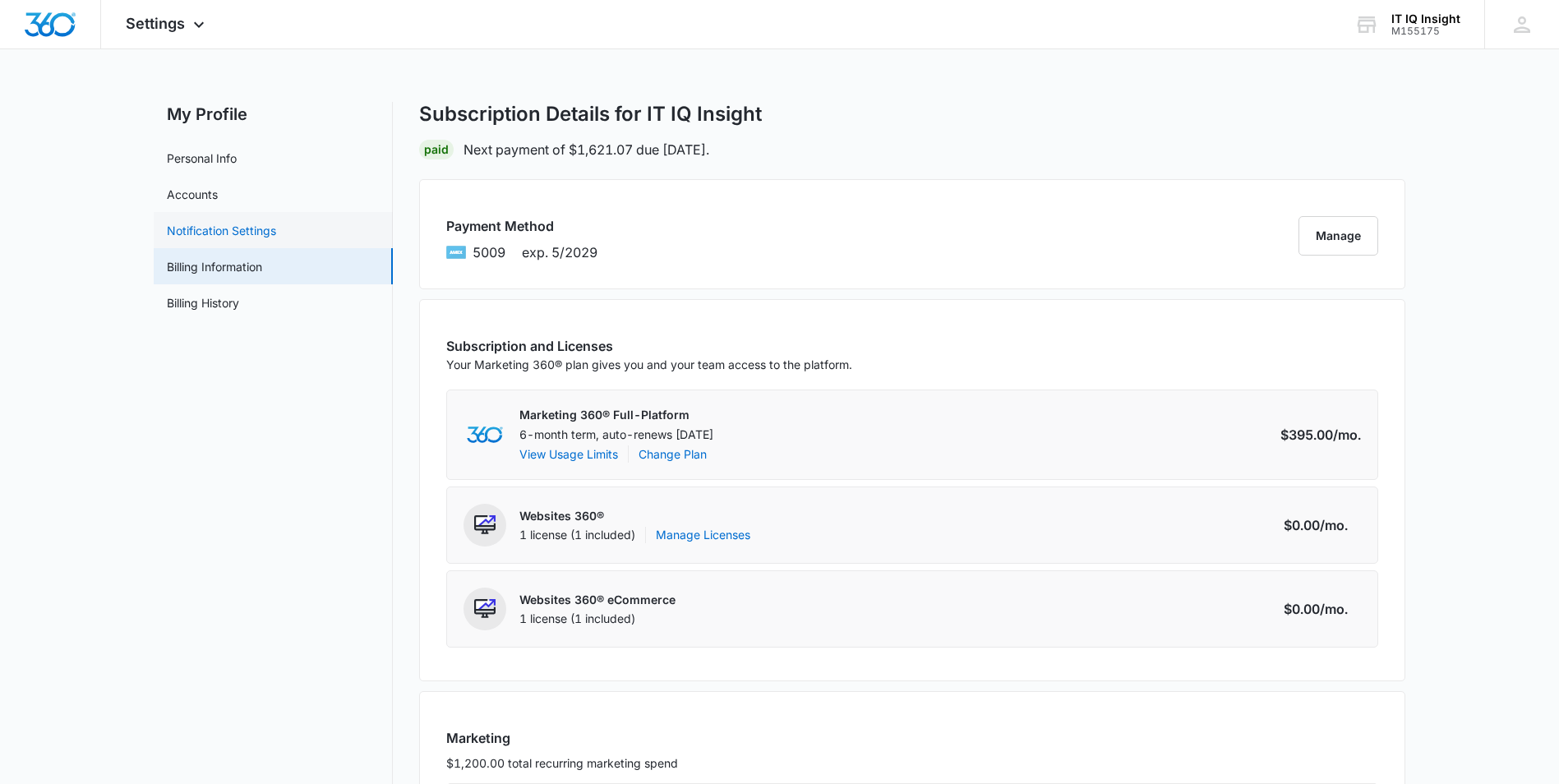
click at [232, 233] on link "Notification Settings" at bounding box center [222, 230] width 109 height 17
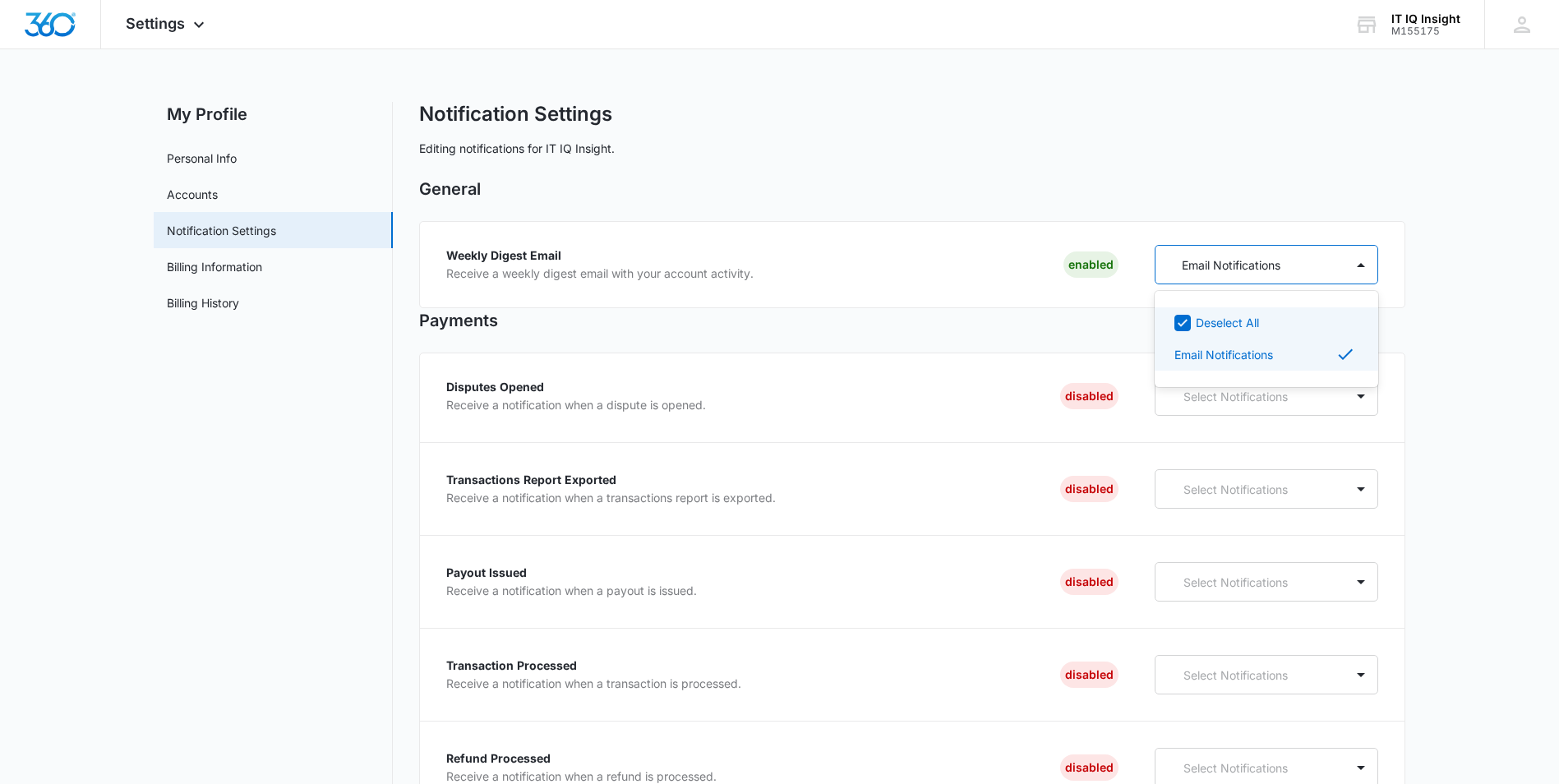
click at [1327, 261] on div "Email Notifications" at bounding box center [1250, 265] width 189 height 31
click at [218, 194] on link "Accounts" at bounding box center [193, 195] width 51 height 17
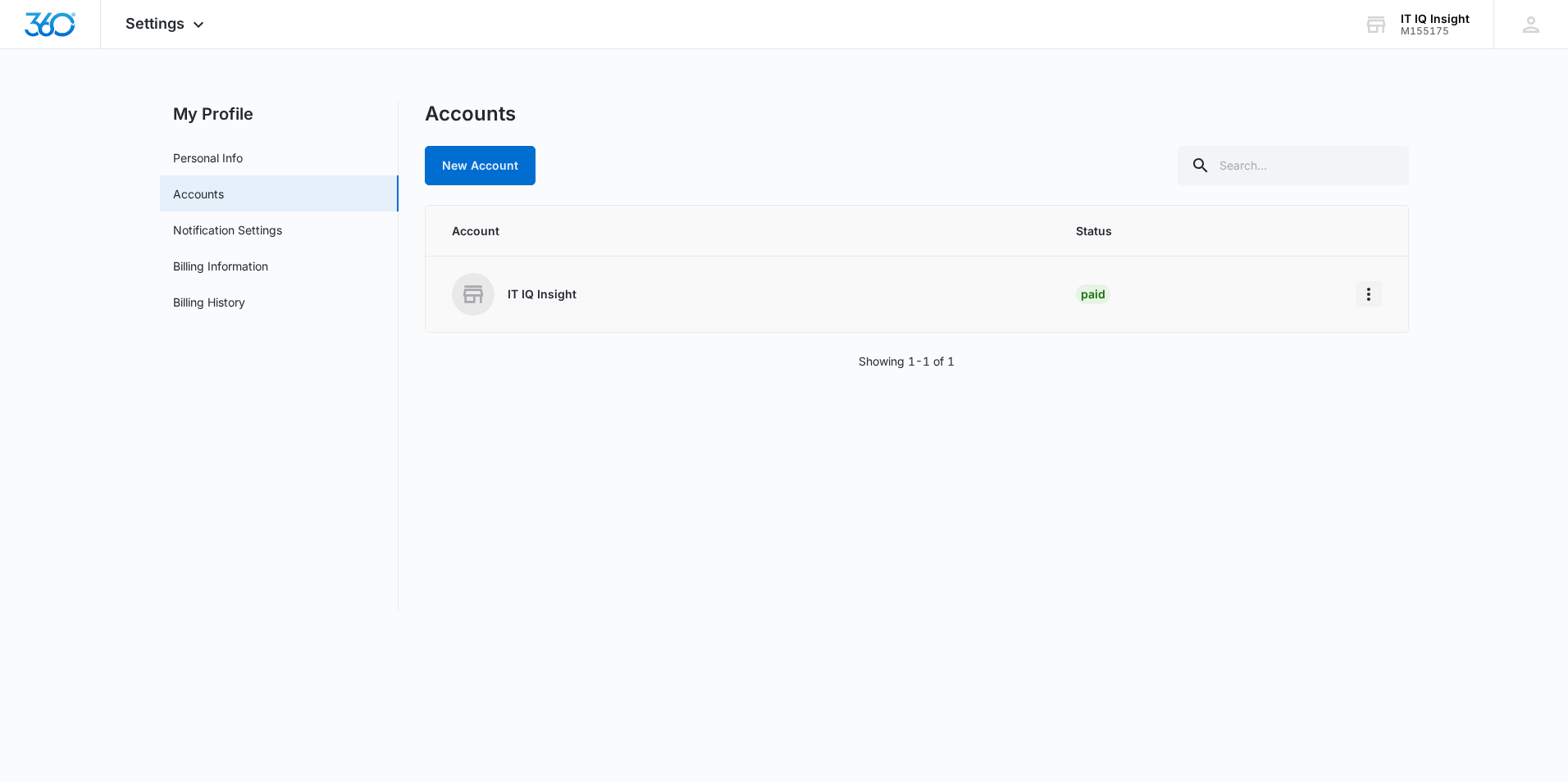
click at [1368, 297] on icon "Home" at bounding box center [1368, 294] width 20 height 20
click at [241, 161] on link "Personal Info" at bounding box center [208, 157] width 70 height 17
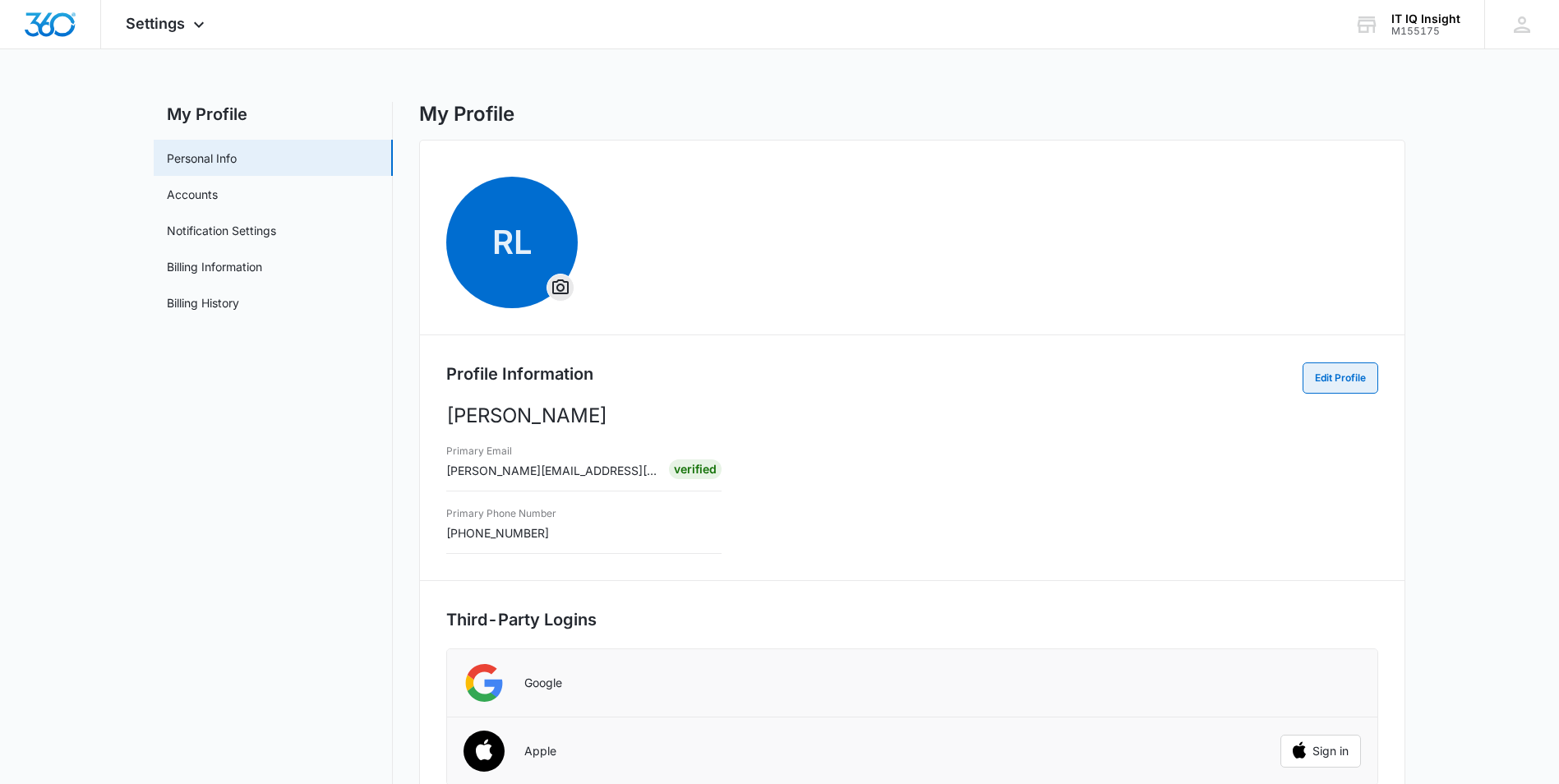
click at [1355, 376] on button "Edit Profile" at bounding box center [1341, 378] width 76 height 32
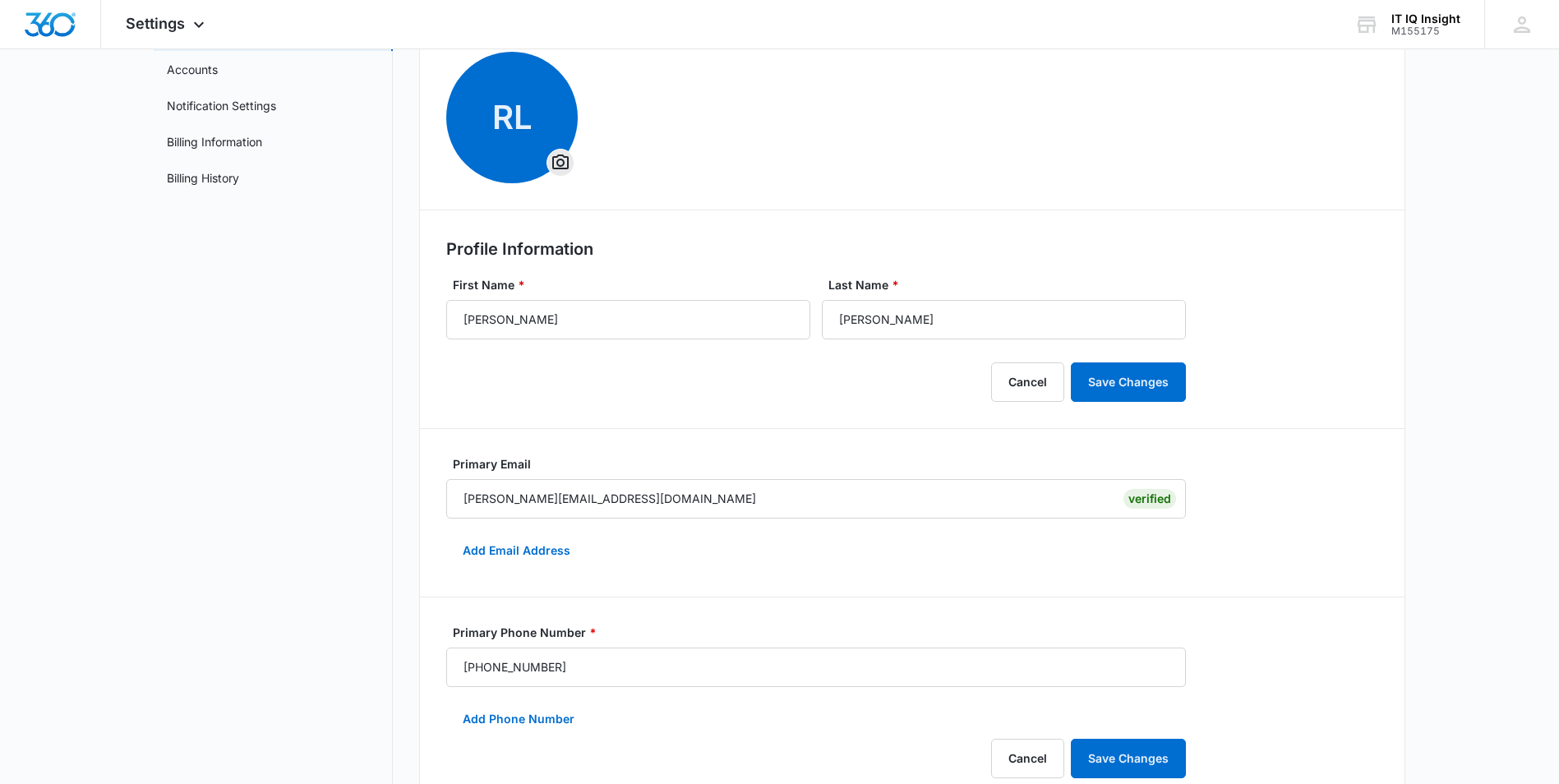
scroll to position [125, 0]
click at [1421, 11] on div "IT IQ Insight M155175 Your Accounts View All" at bounding box center [1406, 24] width 154 height 49
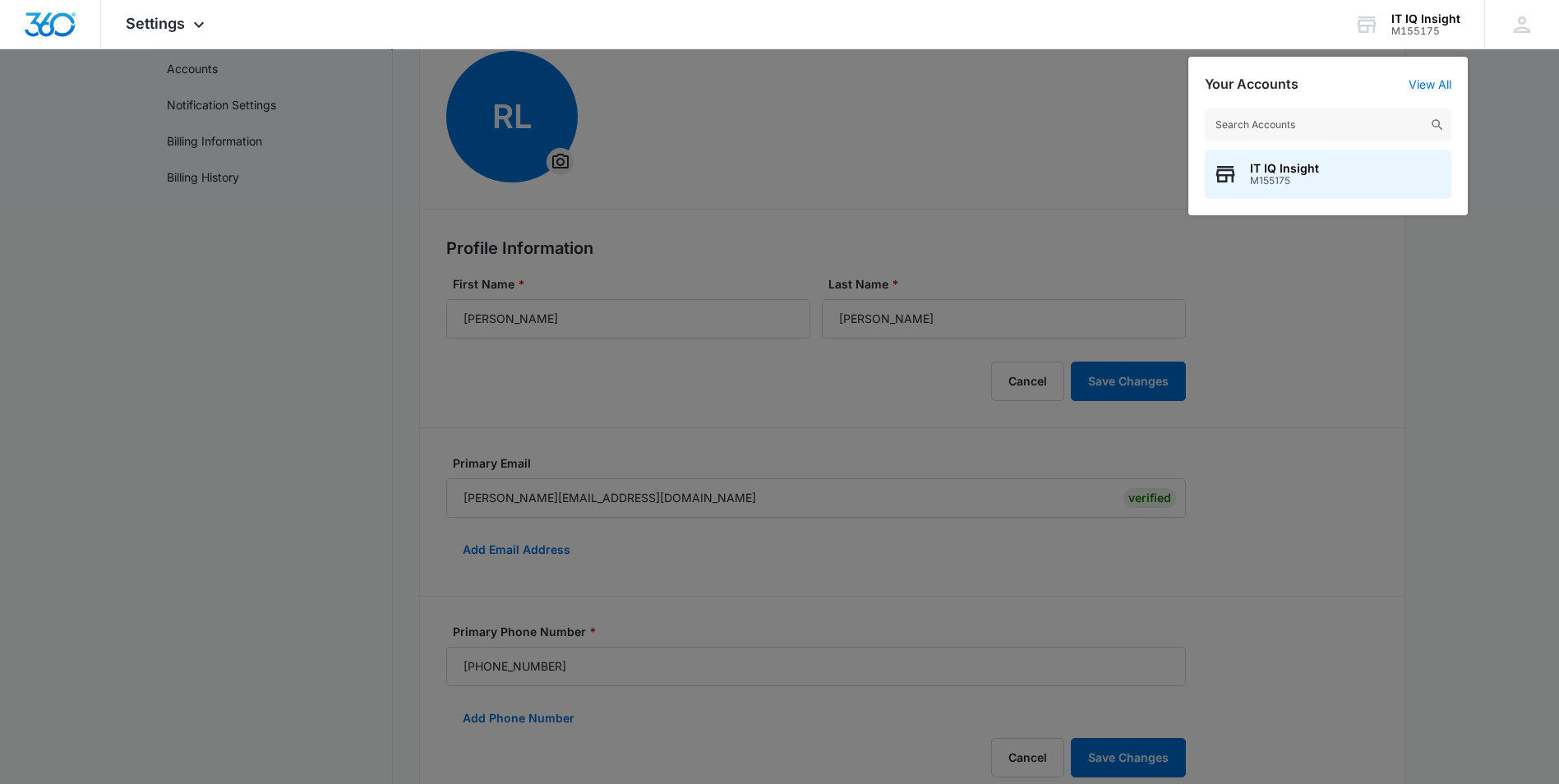
click at [1510, 80] on div at bounding box center [779, 392] width 1559 height 784
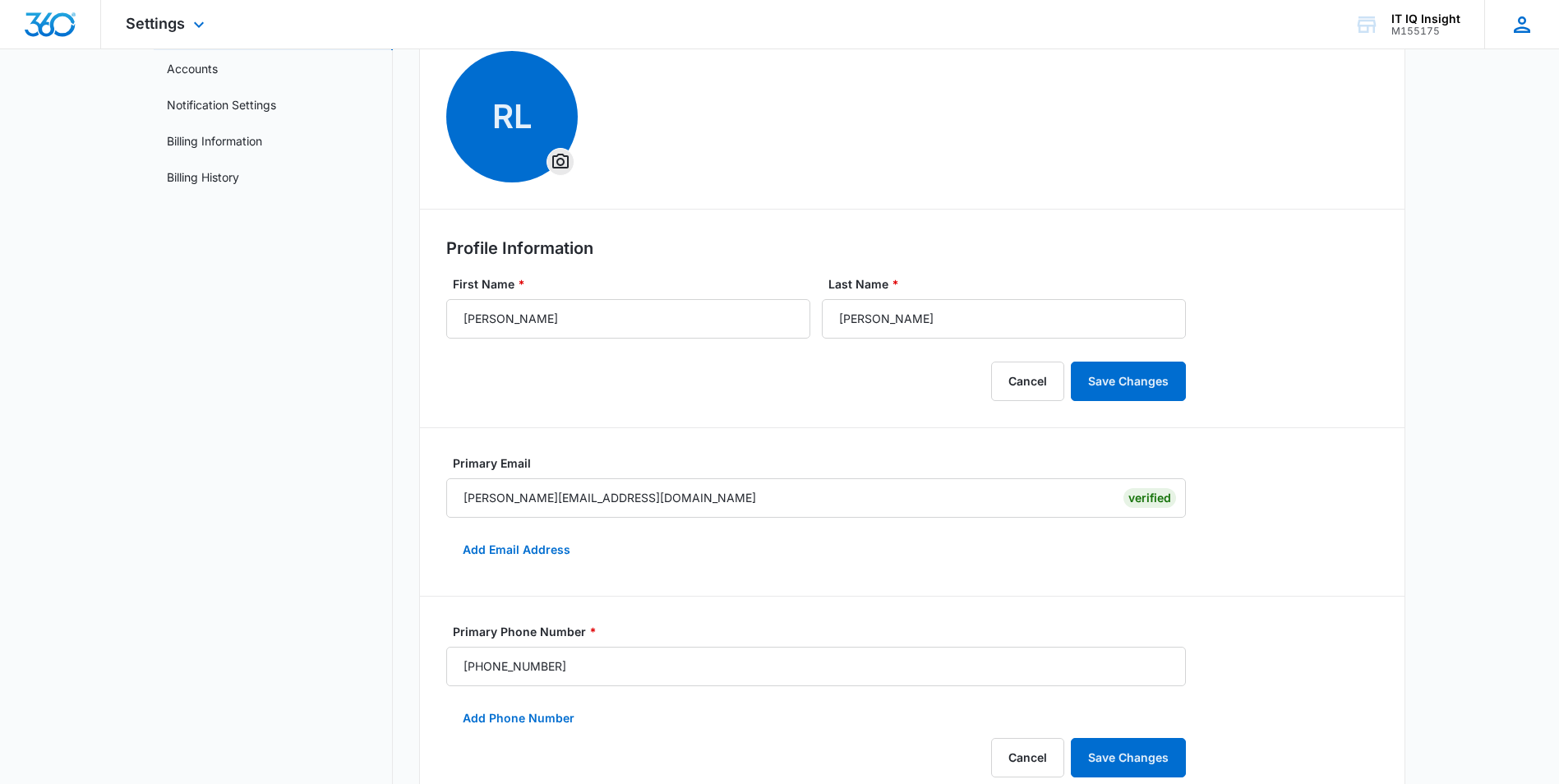
click at [1520, 32] on icon at bounding box center [1521, 24] width 16 height 16
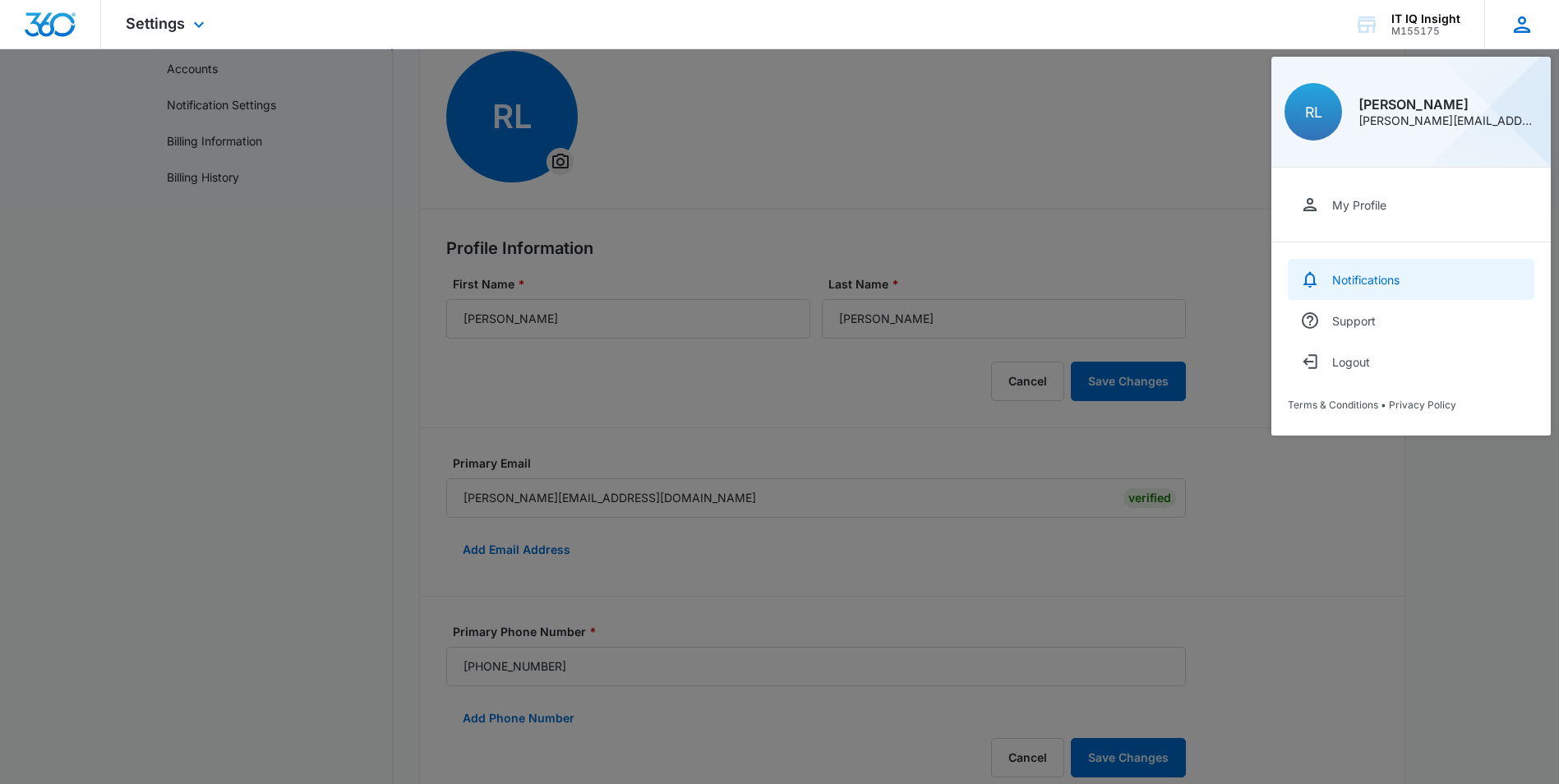
click at [1352, 286] on div "Notifications" at bounding box center [1365, 280] width 67 height 14
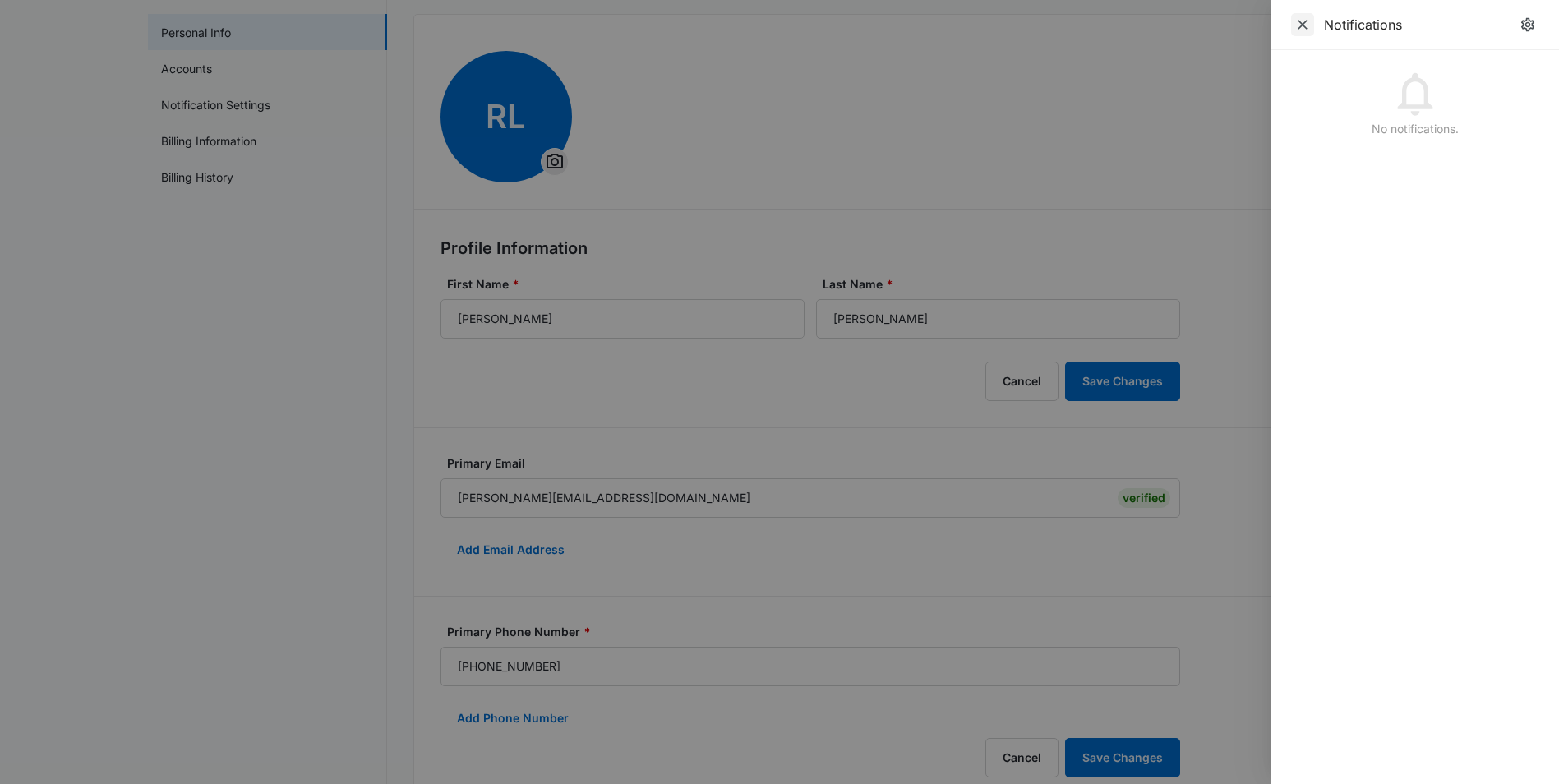
click at [1300, 23] on icon "Close" at bounding box center [1302, 24] width 16 height 16
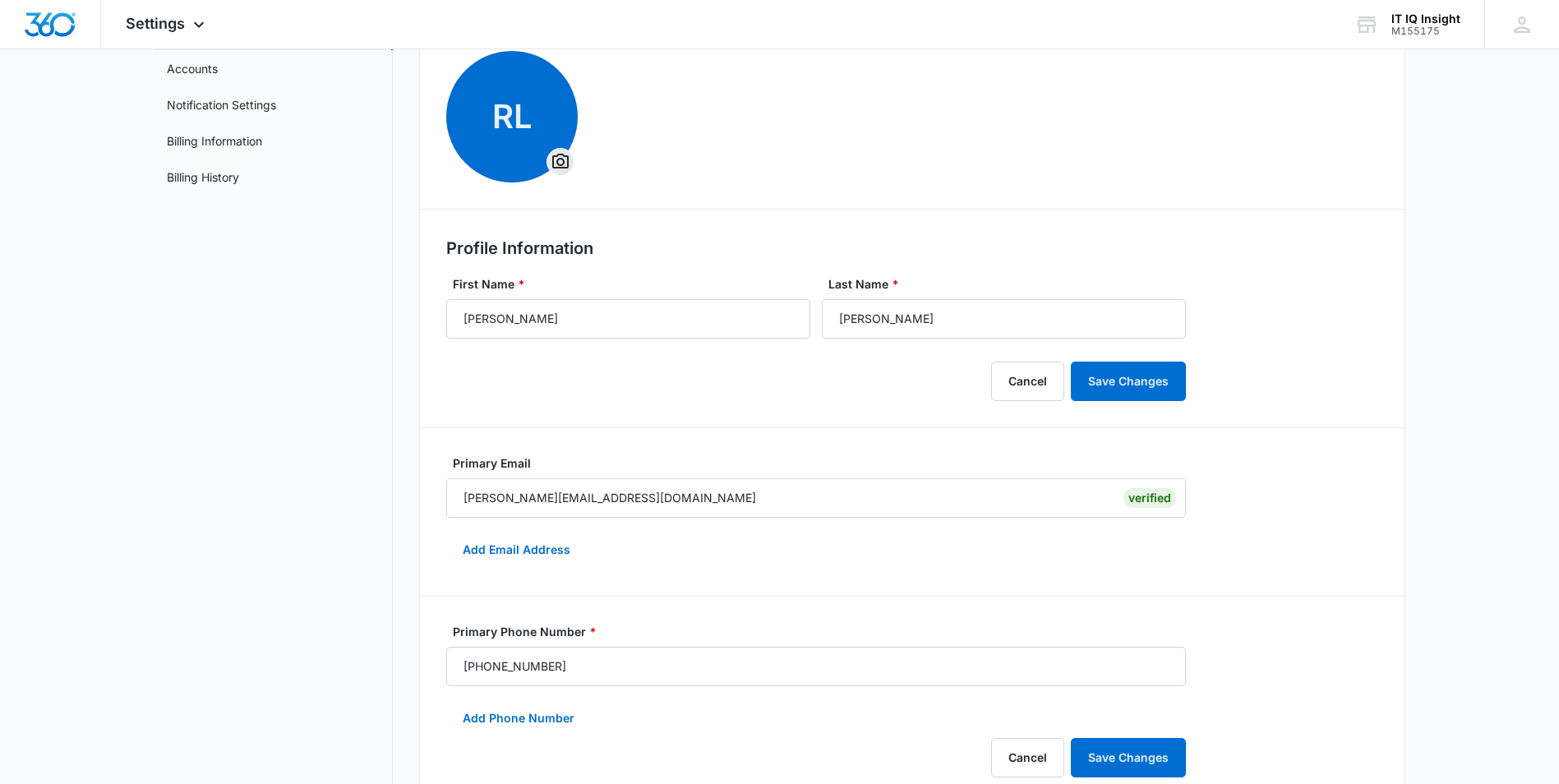
scroll to position [0, 0]
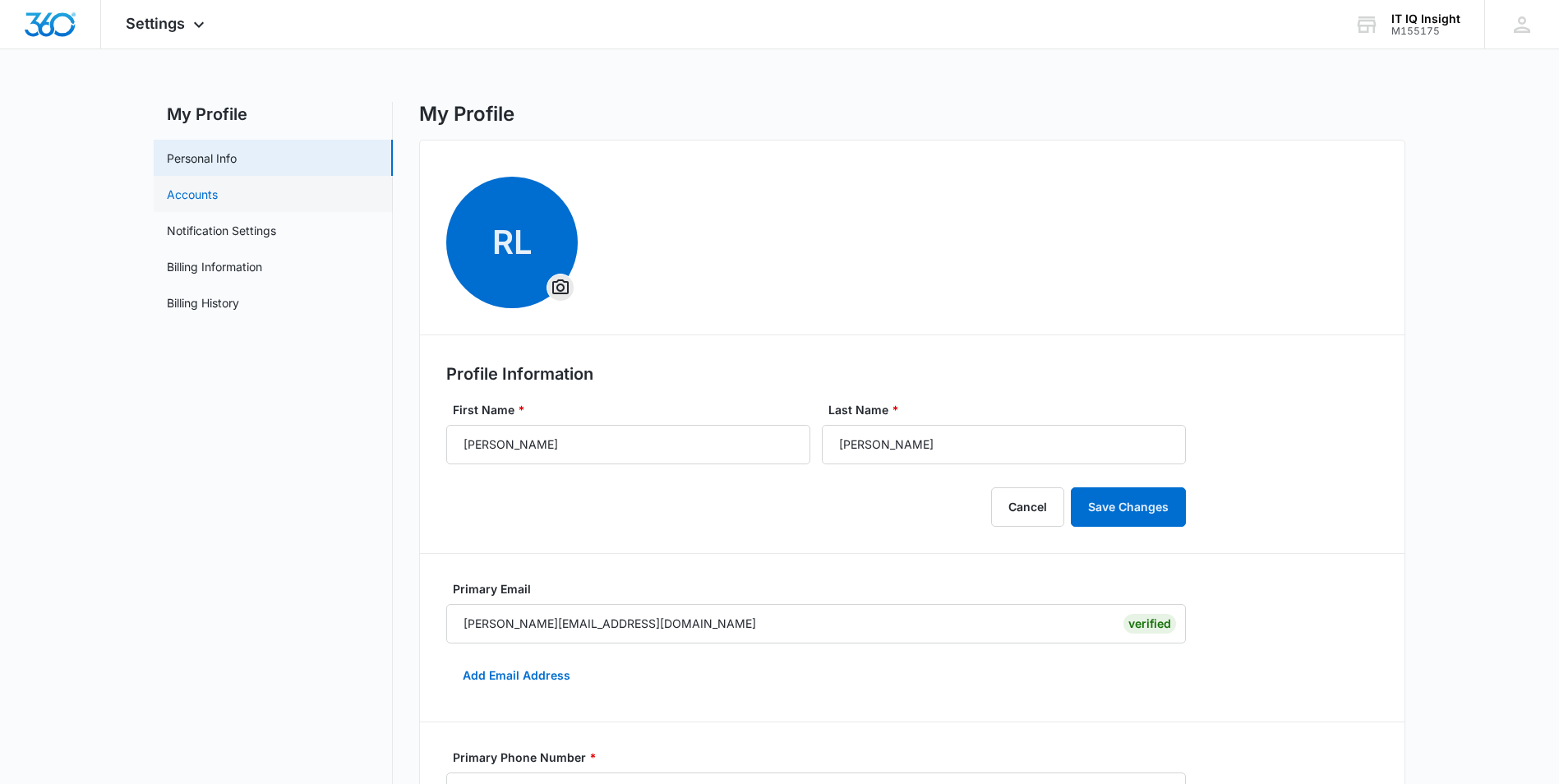
click at [209, 199] on link "Accounts" at bounding box center [193, 195] width 51 height 17
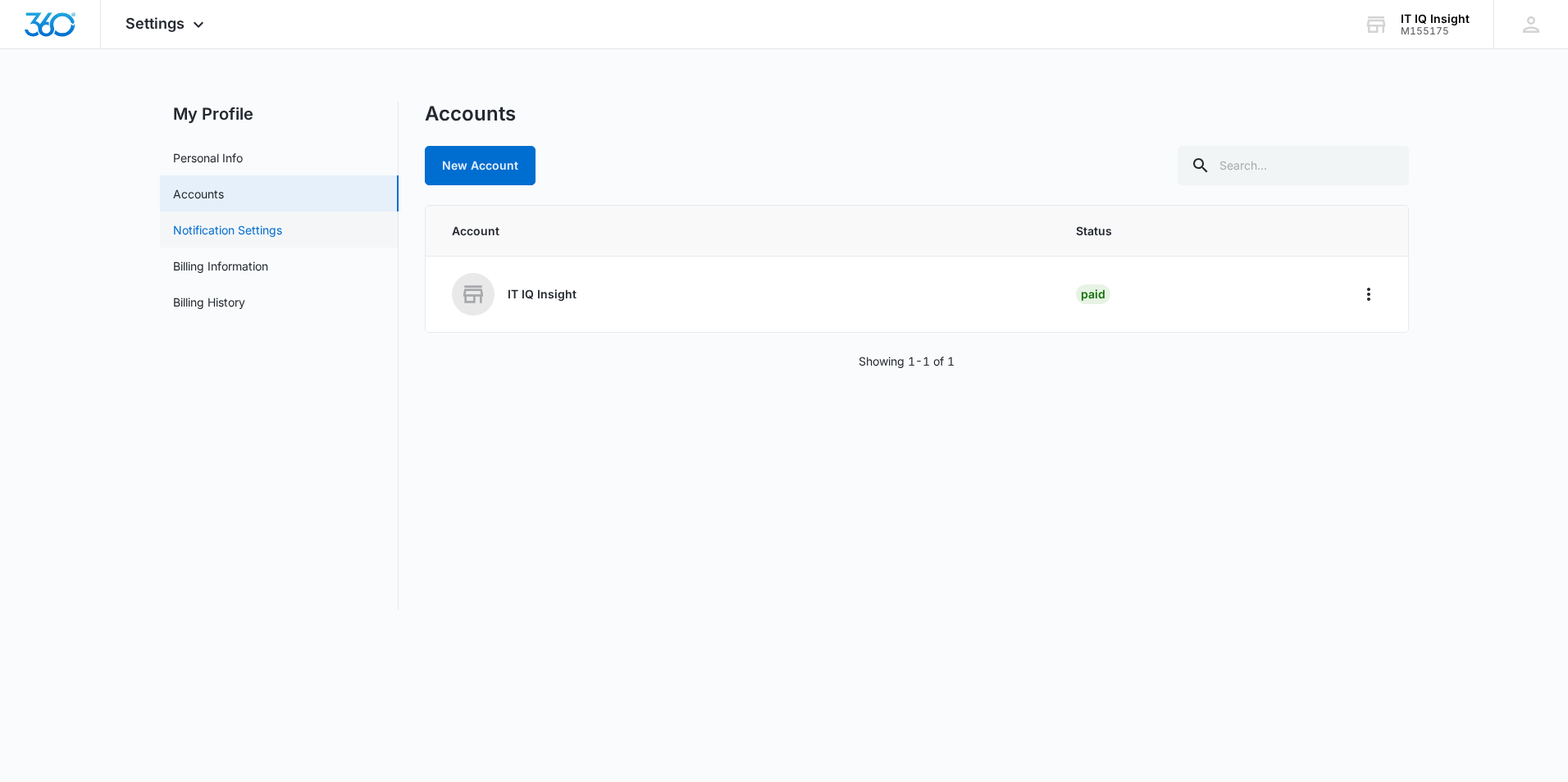
click at [210, 231] on link "Notification Settings" at bounding box center [227, 230] width 109 height 17
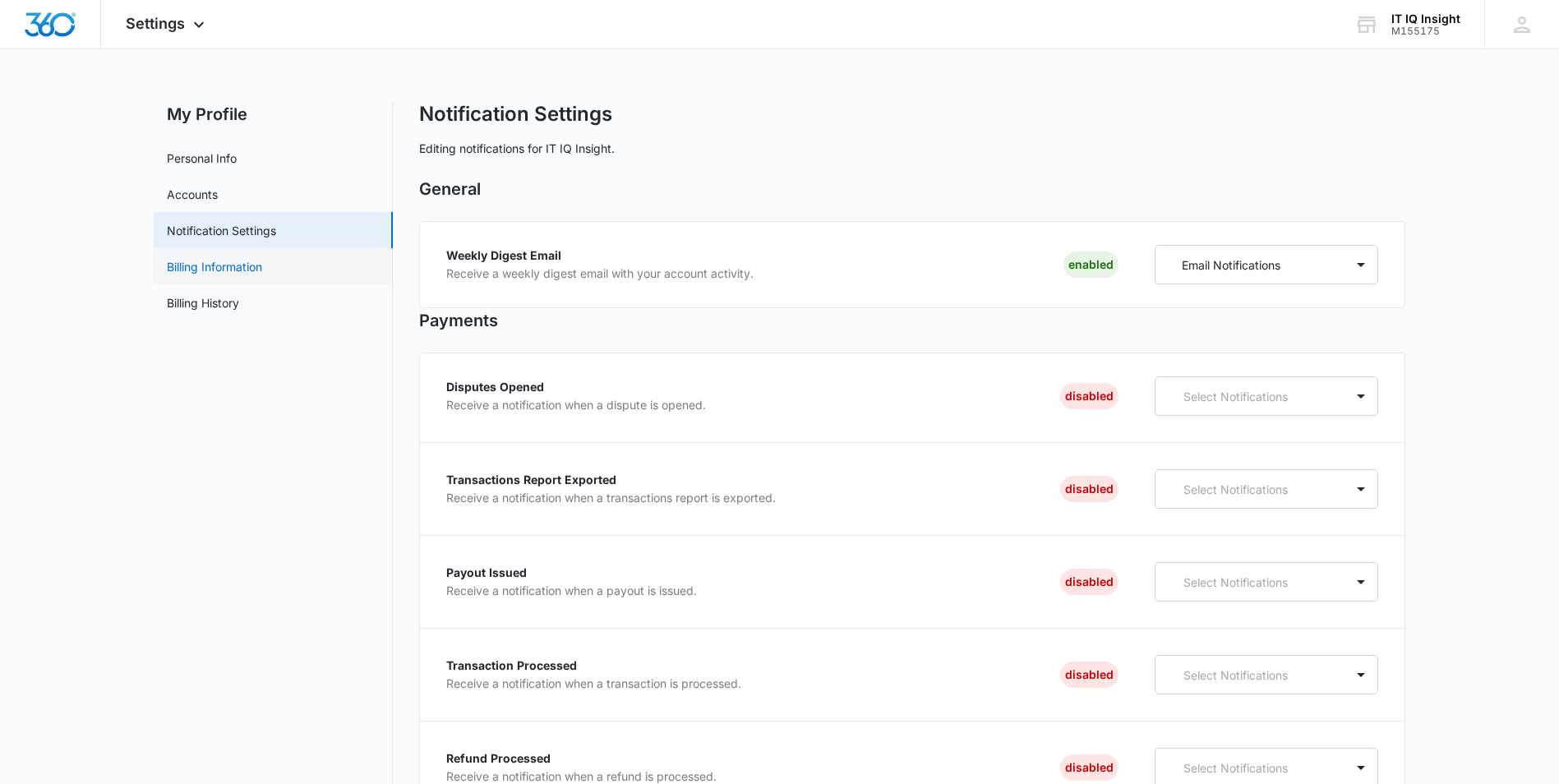
click at [216, 270] on link "Billing Information" at bounding box center [215, 266] width 96 height 17
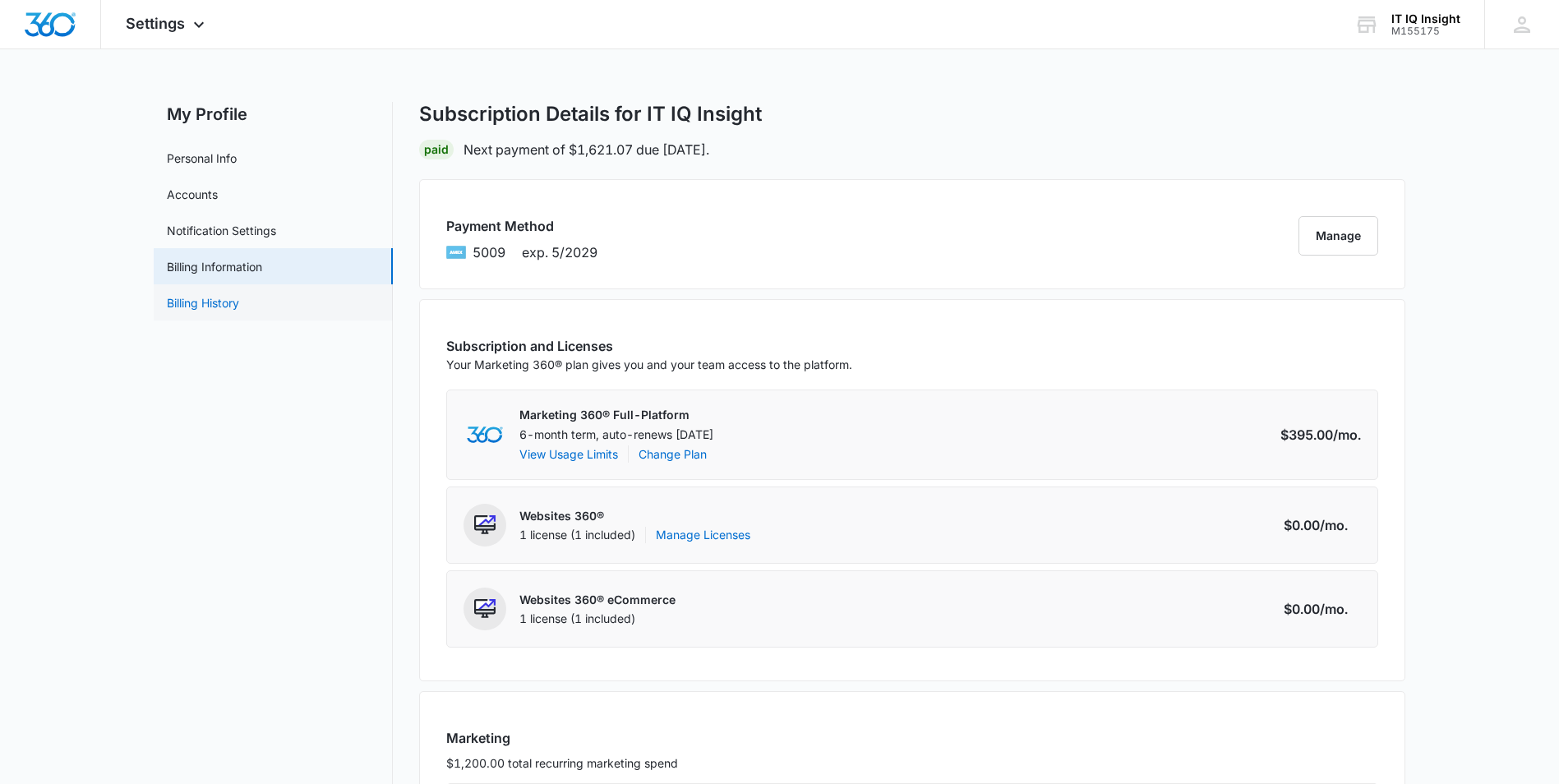
click at [212, 301] on link "Billing History" at bounding box center [203, 303] width 73 height 17
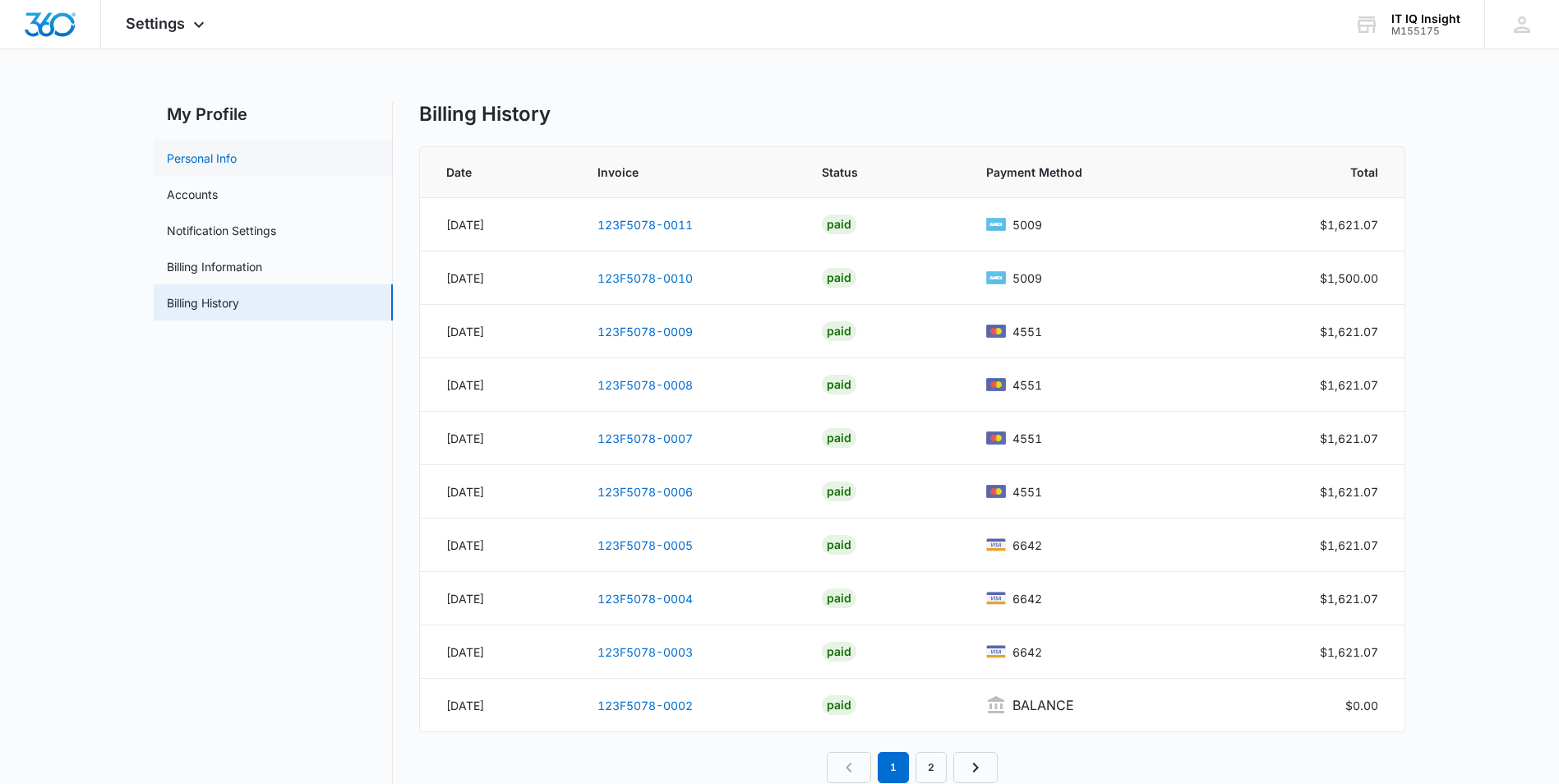
click at [222, 159] on link "Personal Info" at bounding box center [202, 158] width 70 height 17
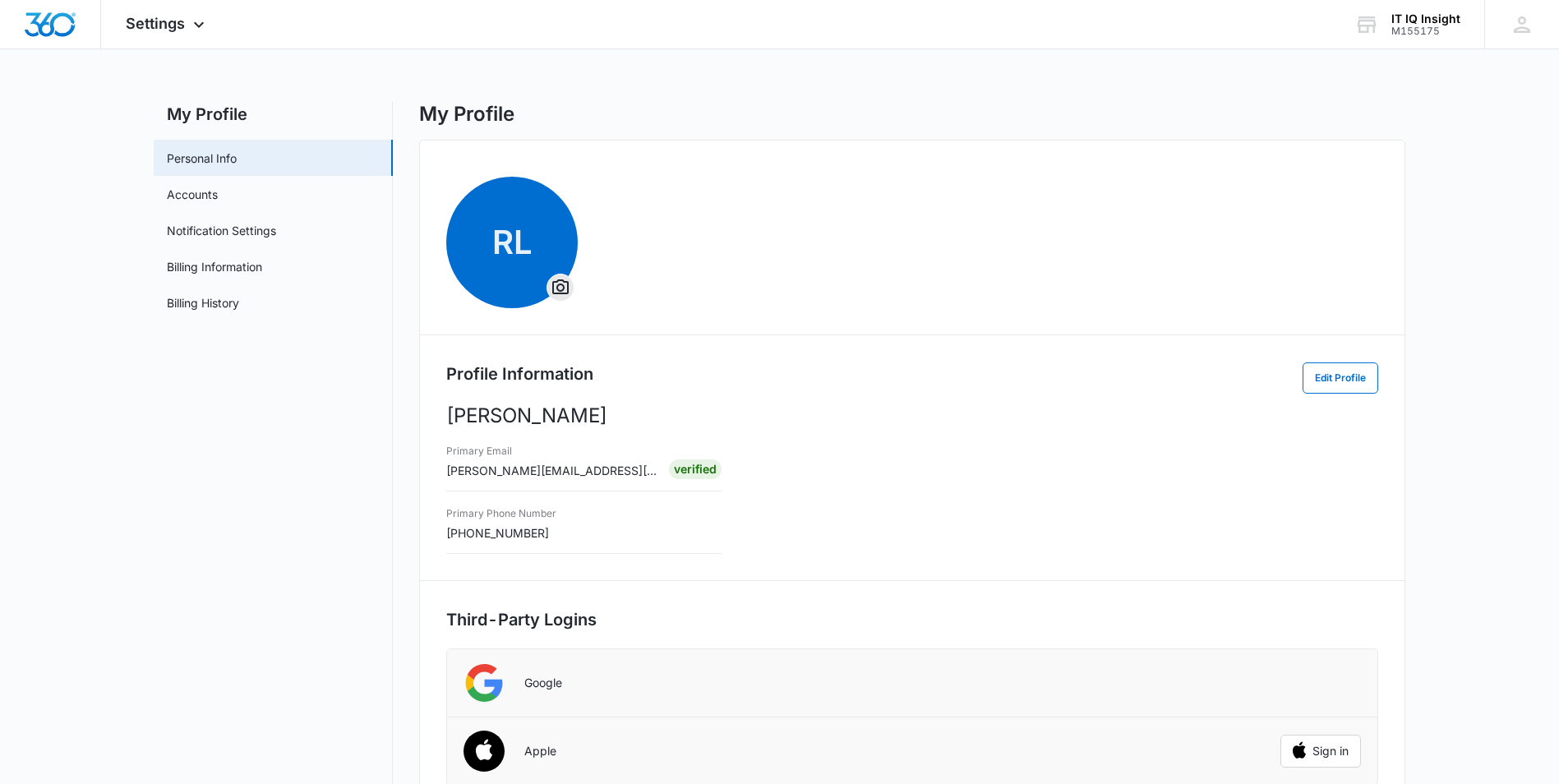
scroll to position [183, 0]
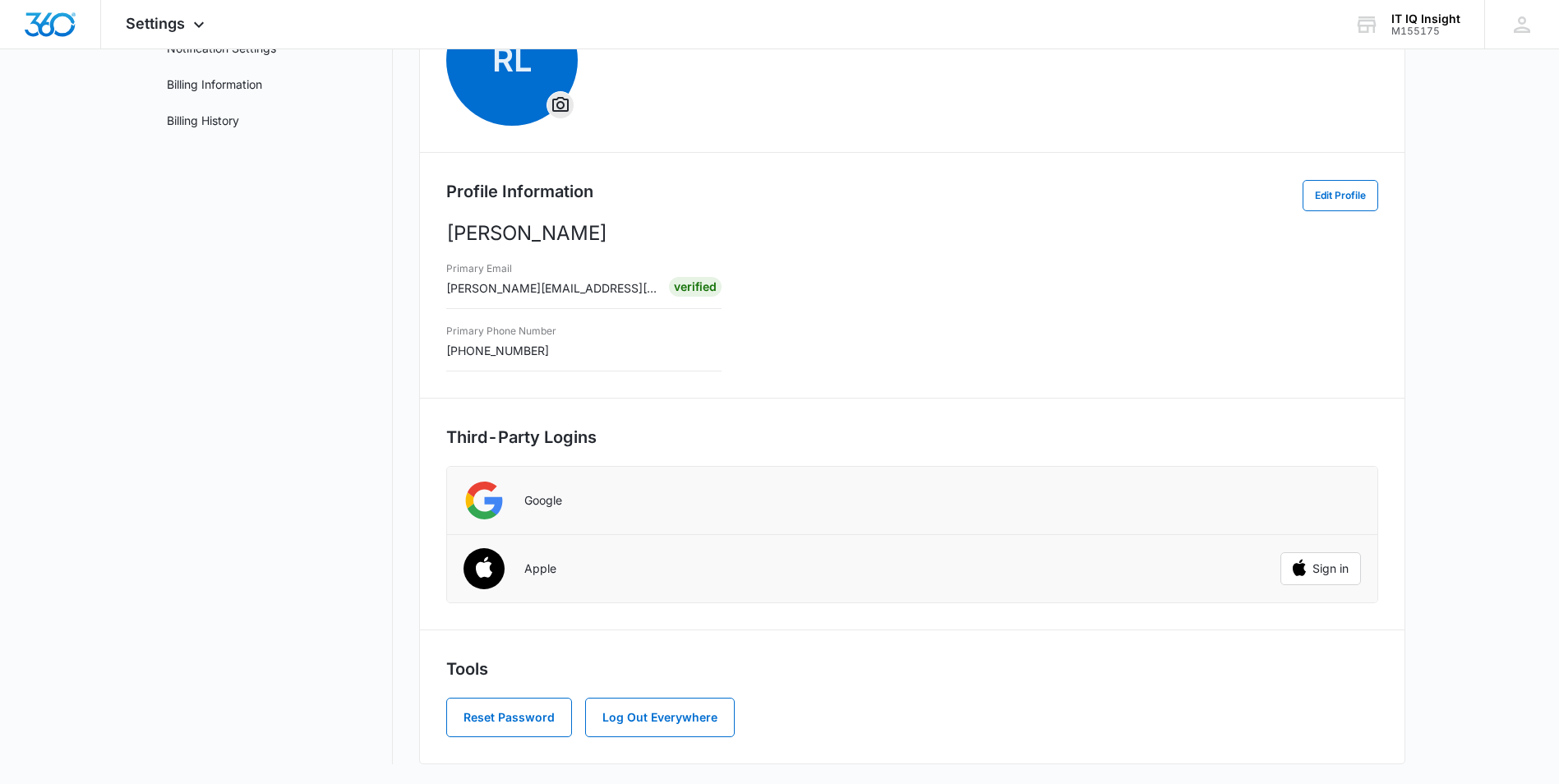
click at [695, 287] on div "Verified" at bounding box center [695, 287] width 53 height 20
click at [542, 286] on span "[PERSON_NAME][EMAIL_ADDRESS][DOMAIN_NAME]" at bounding box center [592, 287] width 293 height 14
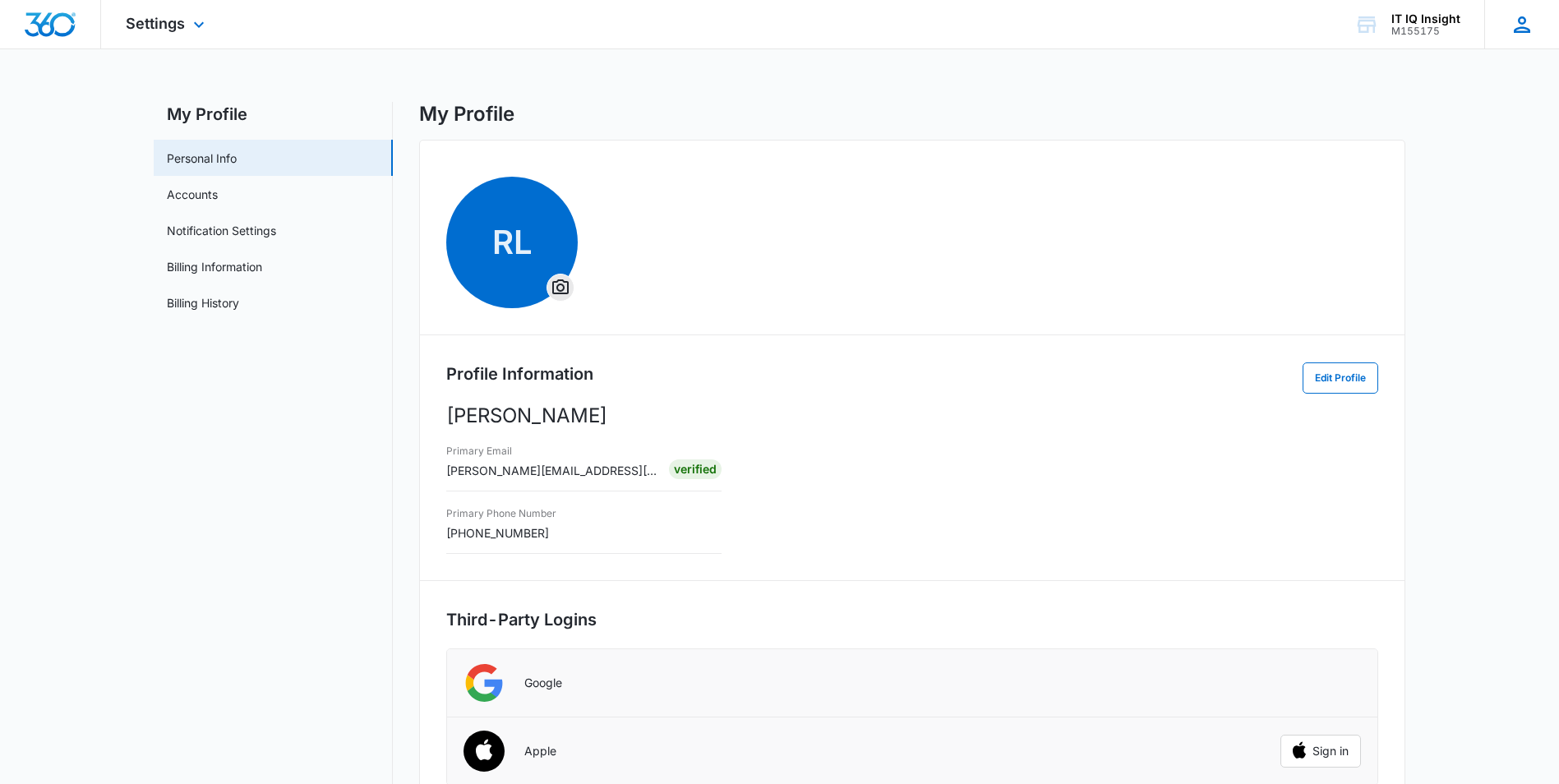
click at [1521, 19] on icon at bounding box center [1521, 24] width 16 height 16
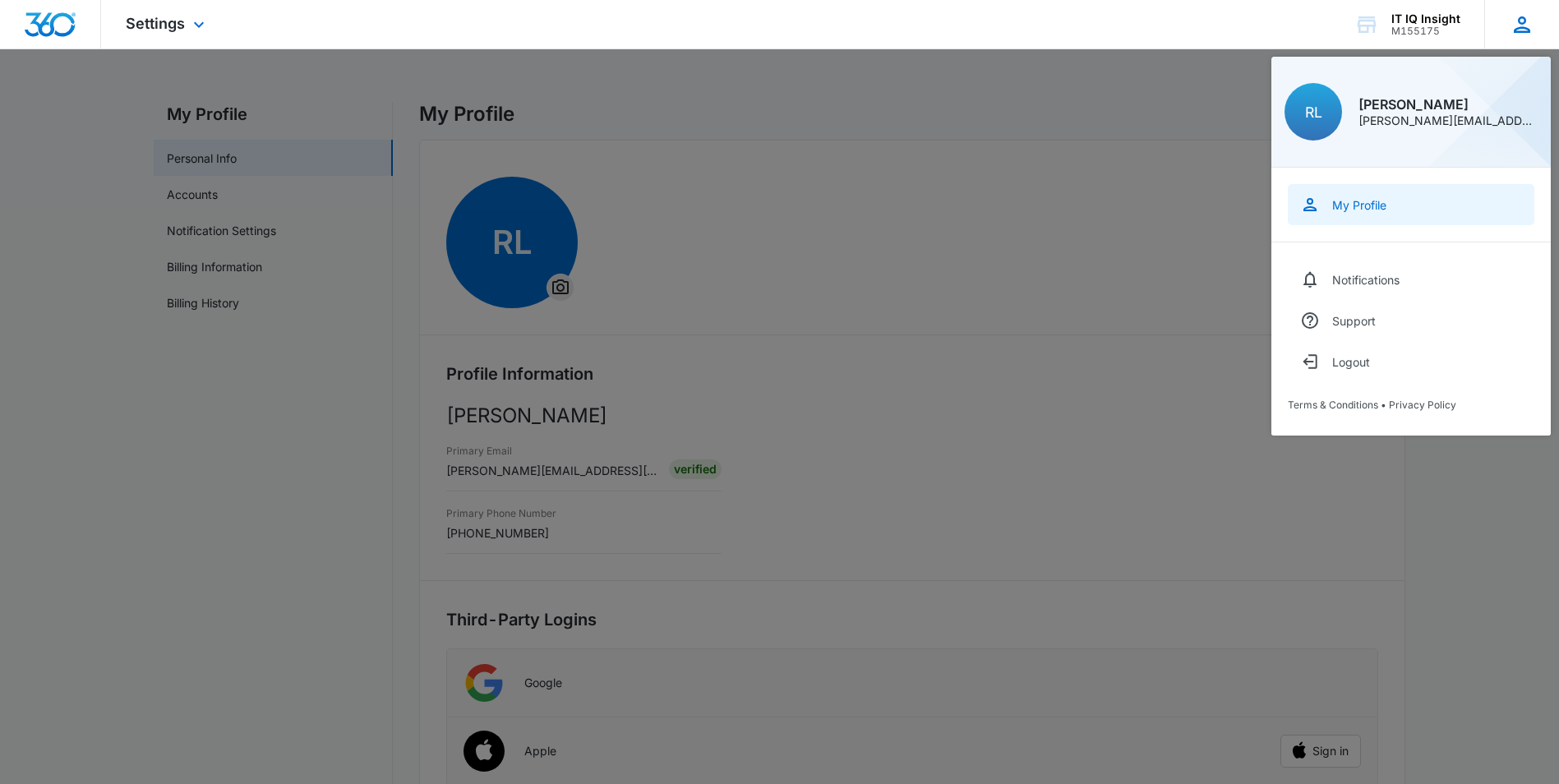
click at [1375, 199] on div "My Profile" at bounding box center [1359, 205] width 55 height 14
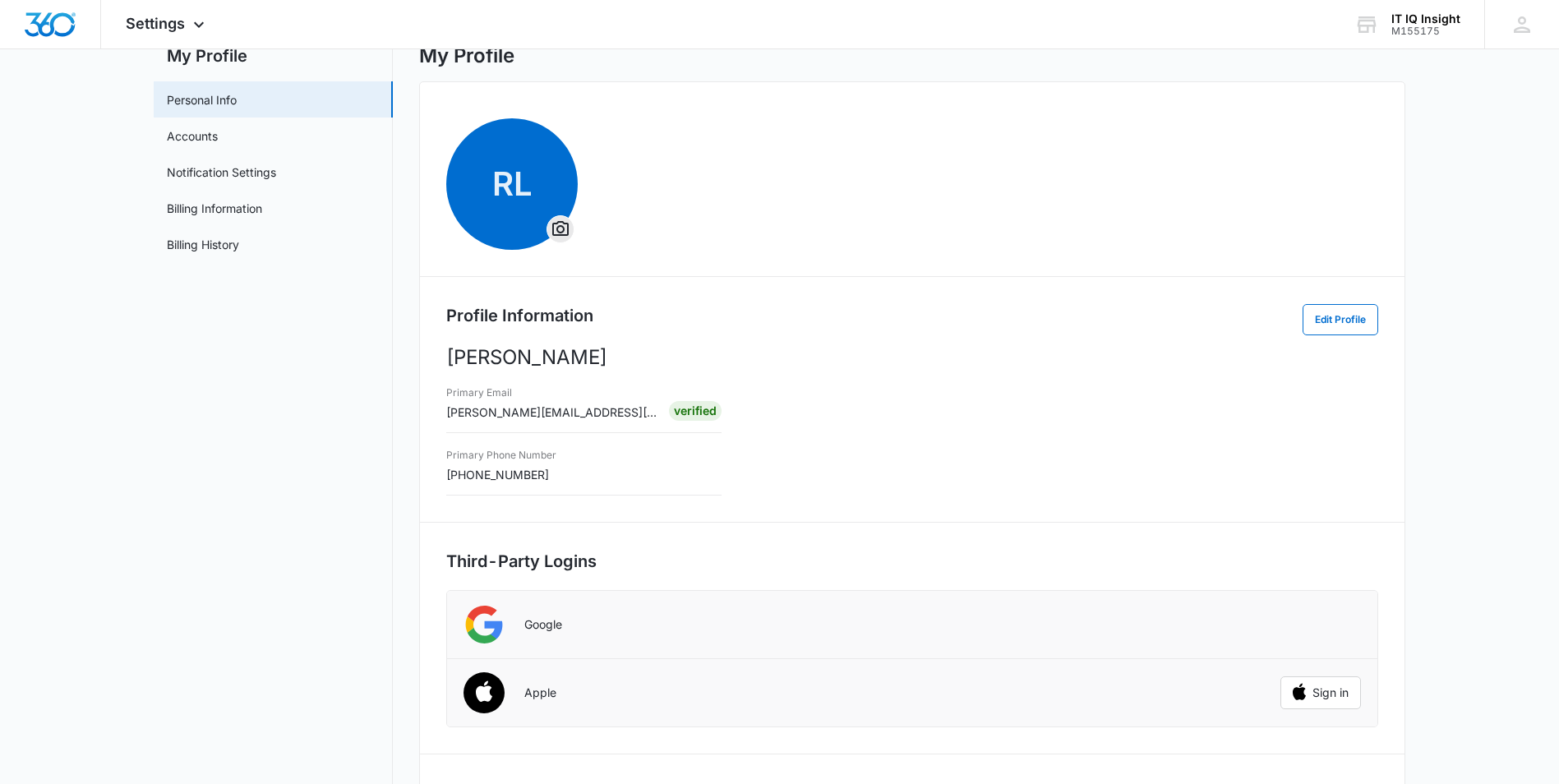
scroll to position [59, 0]
click at [1325, 321] on button "Edit Profile" at bounding box center [1341, 318] width 76 height 32
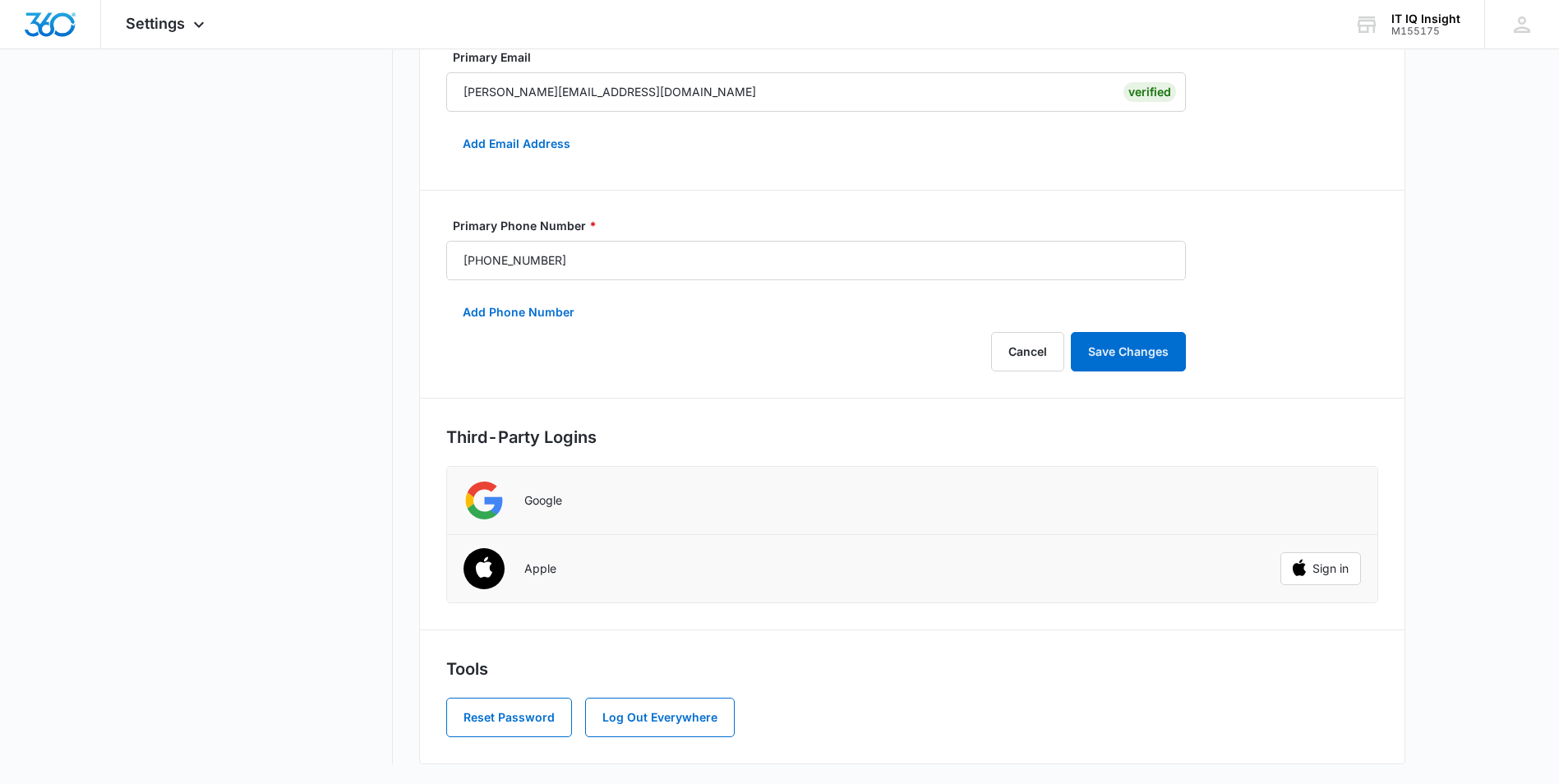
scroll to position [0, 0]
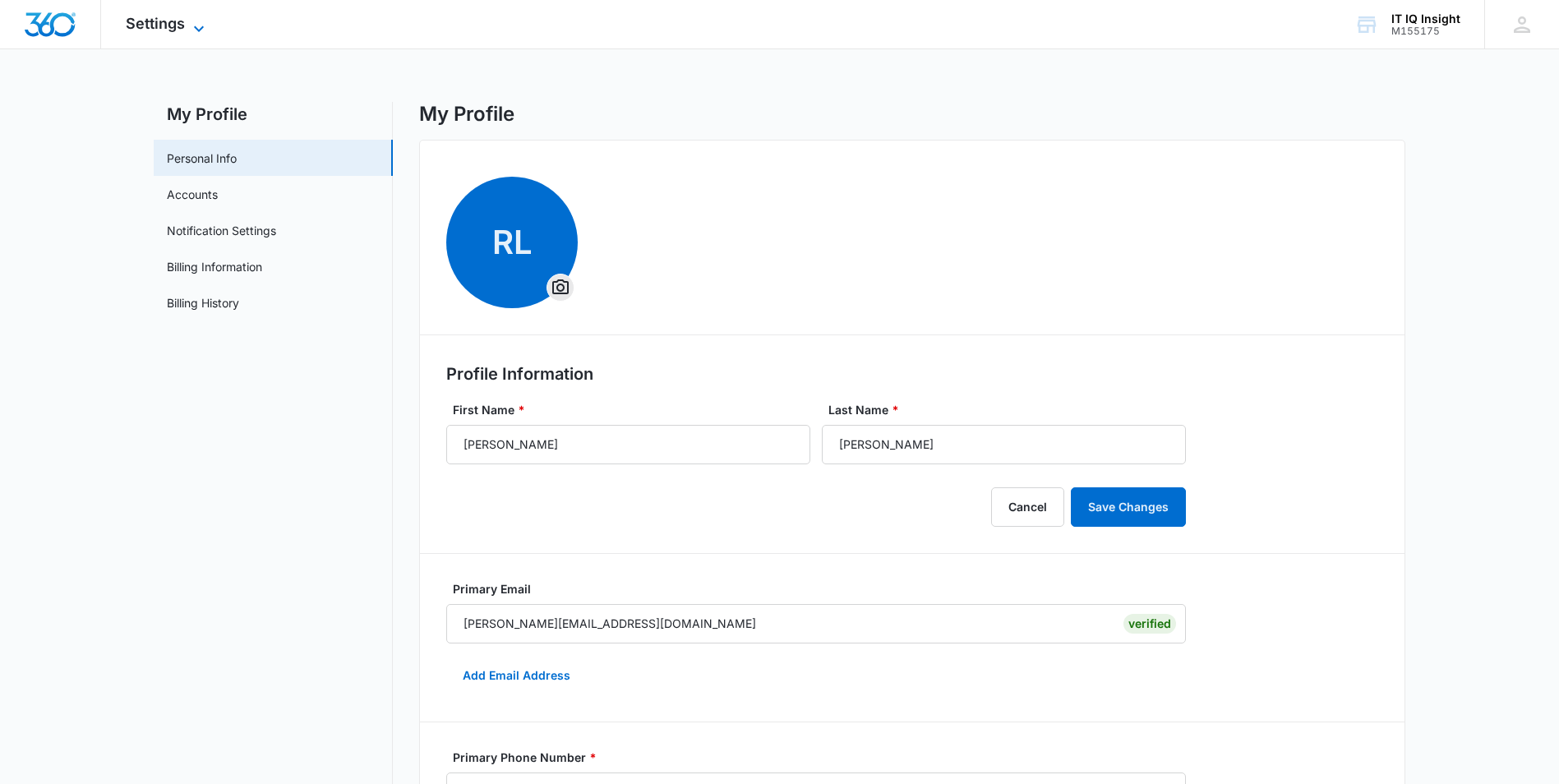
click at [174, 28] on span "Settings" at bounding box center [154, 23] width 59 height 17
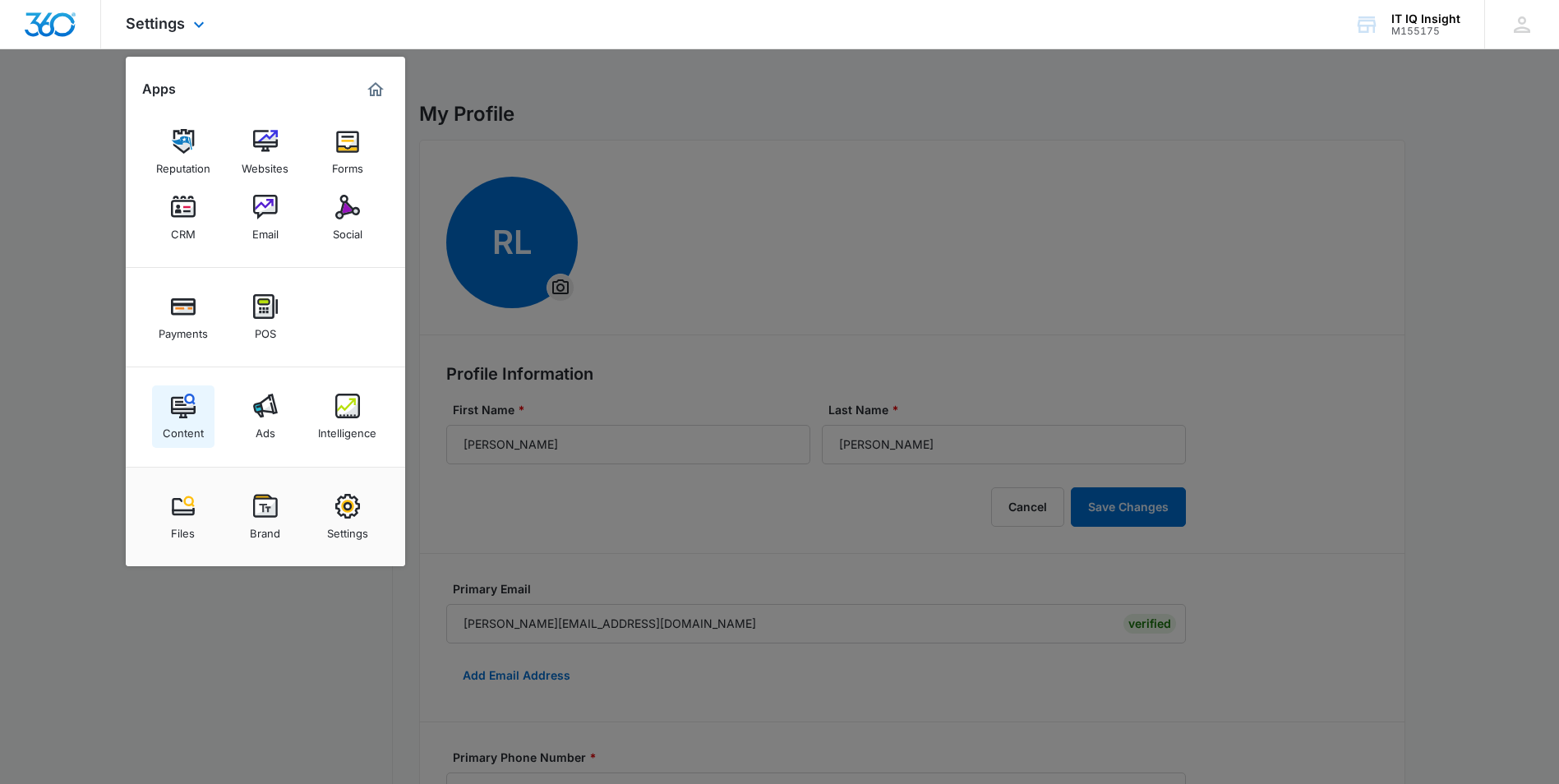
click at [183, 405] on img at bounding box center [183, 405] width 25 height 25
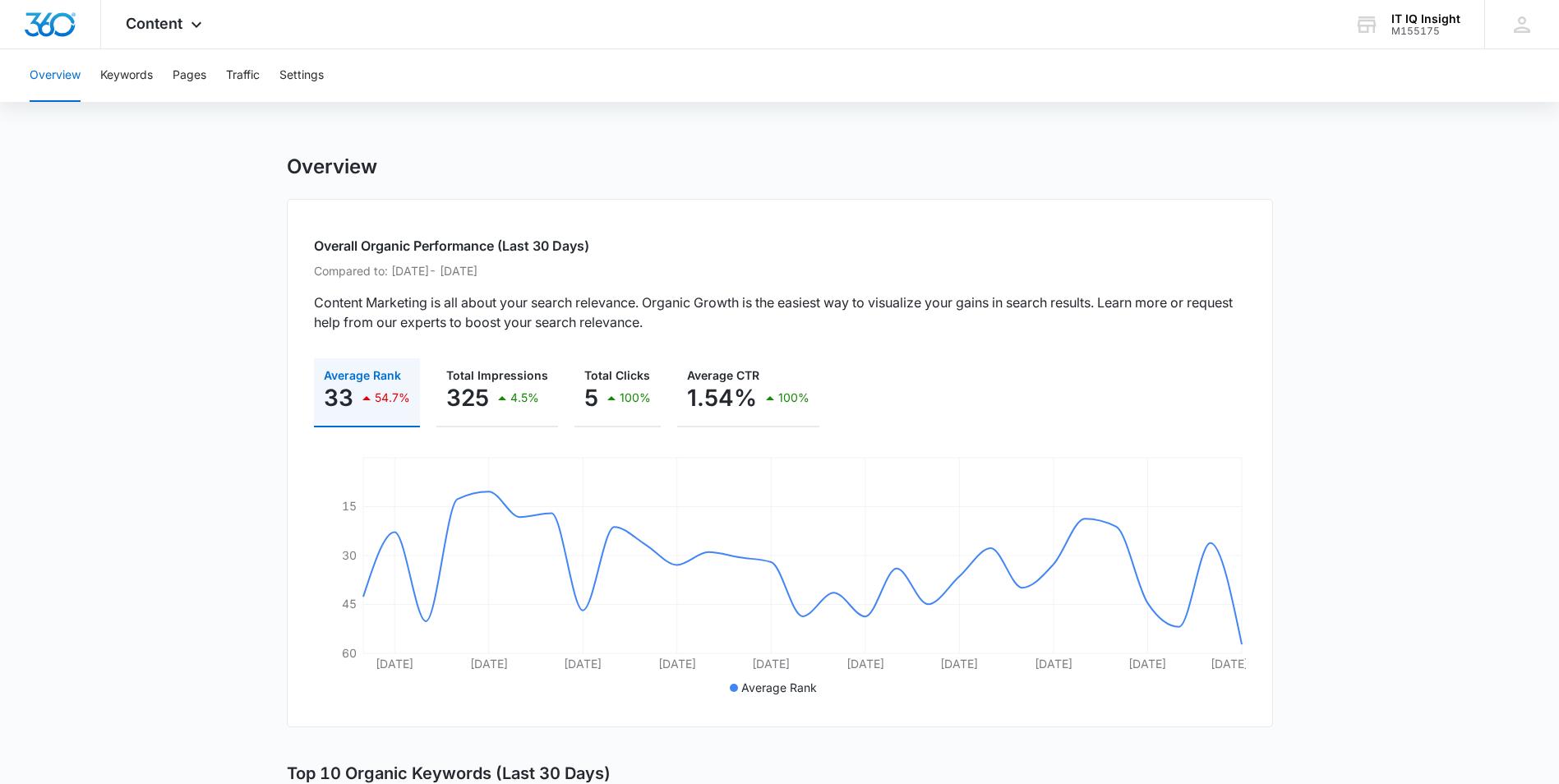
click at [66, 82] on button "Overview" at bounding box center [55, 76] width 51 height 53
click at [150, 31] on span "Content" at bounding box center [154, 23] width 56 height 17
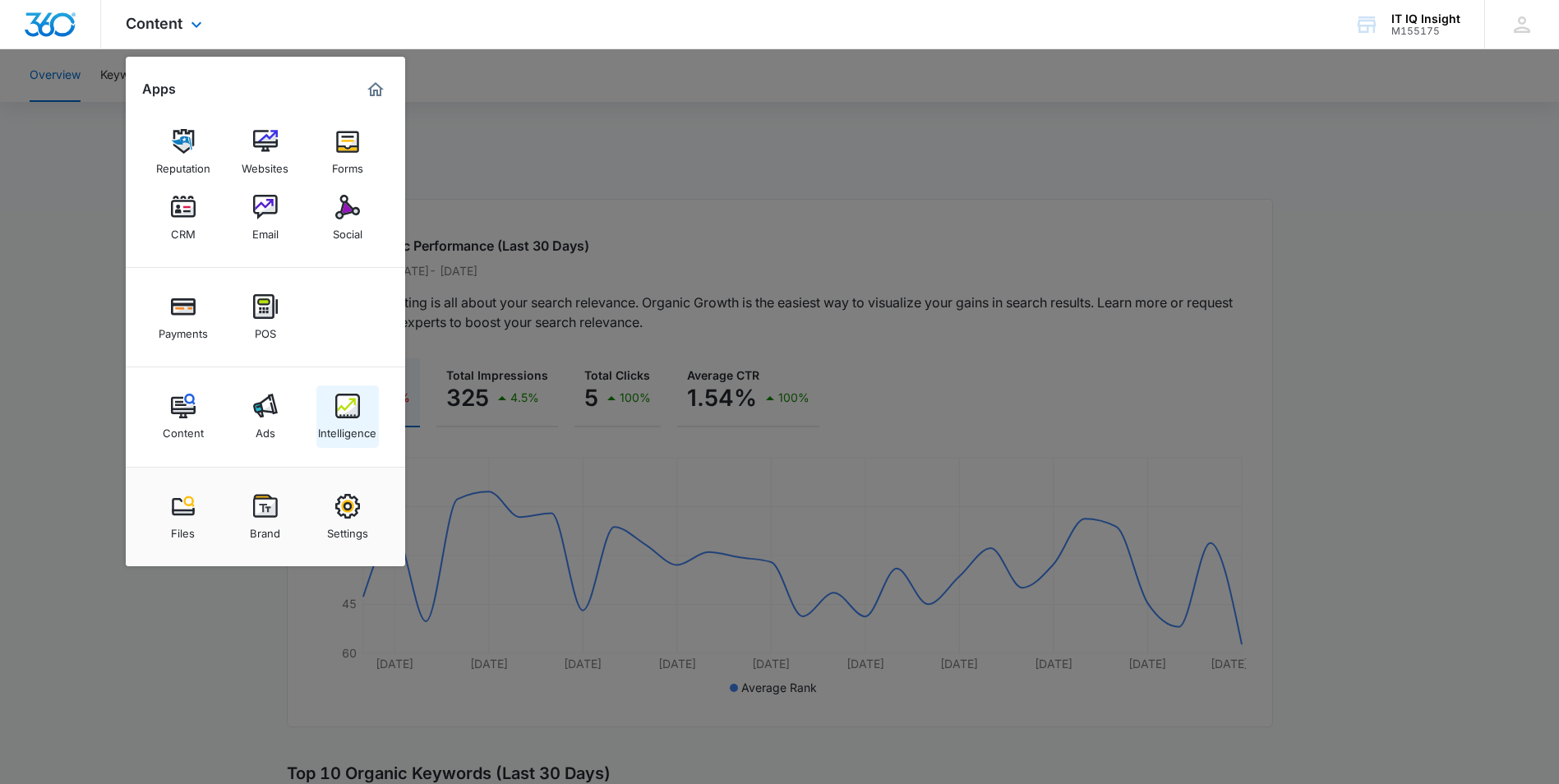
click at [340, 400] on img at bounding box center [347, 405] width 25 height 25
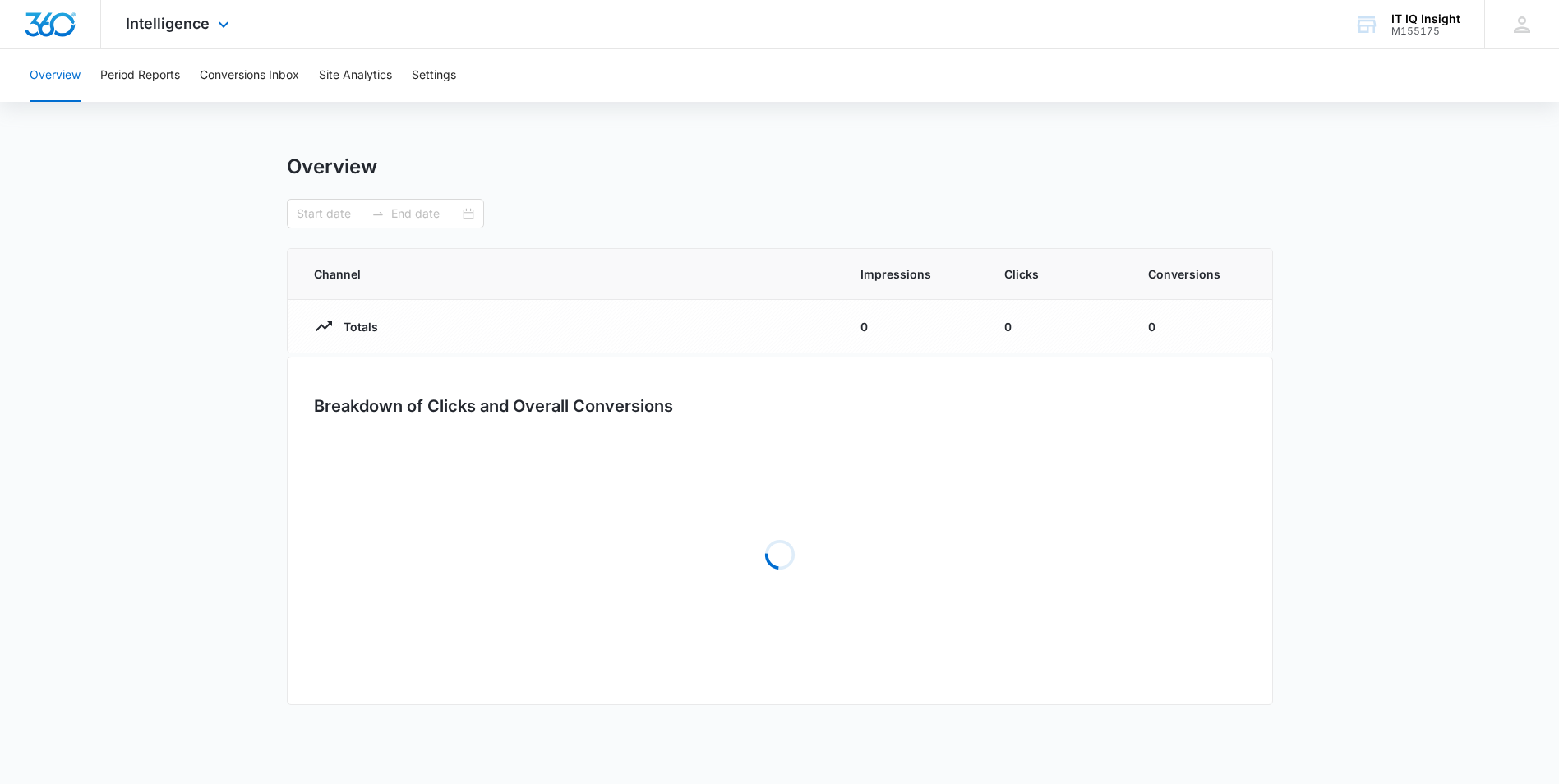
type input "[DATE]"
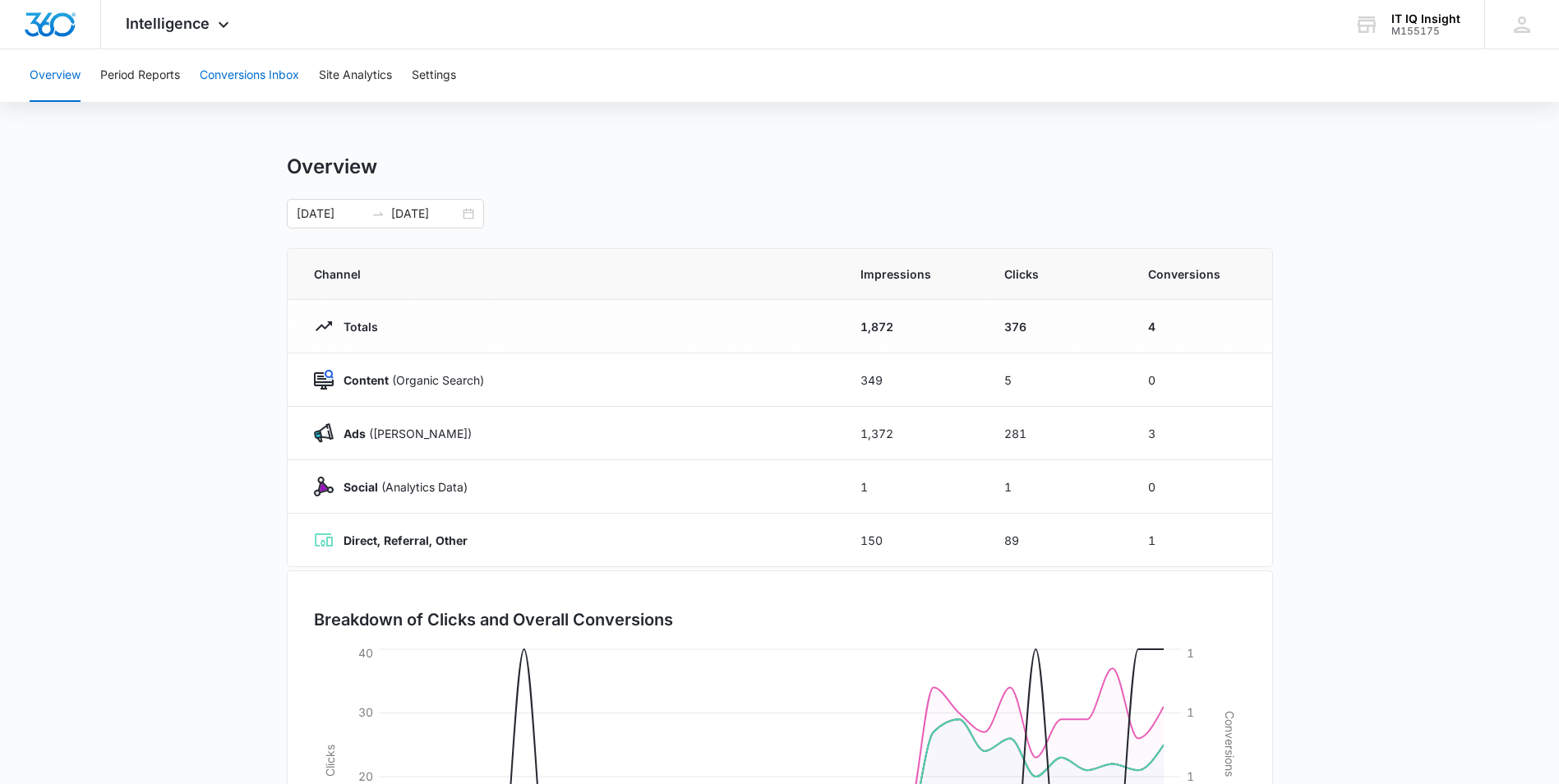
click at [236, 73] on button "Conversions Inbox" at bounding box center [249, 76] width 100 height 53
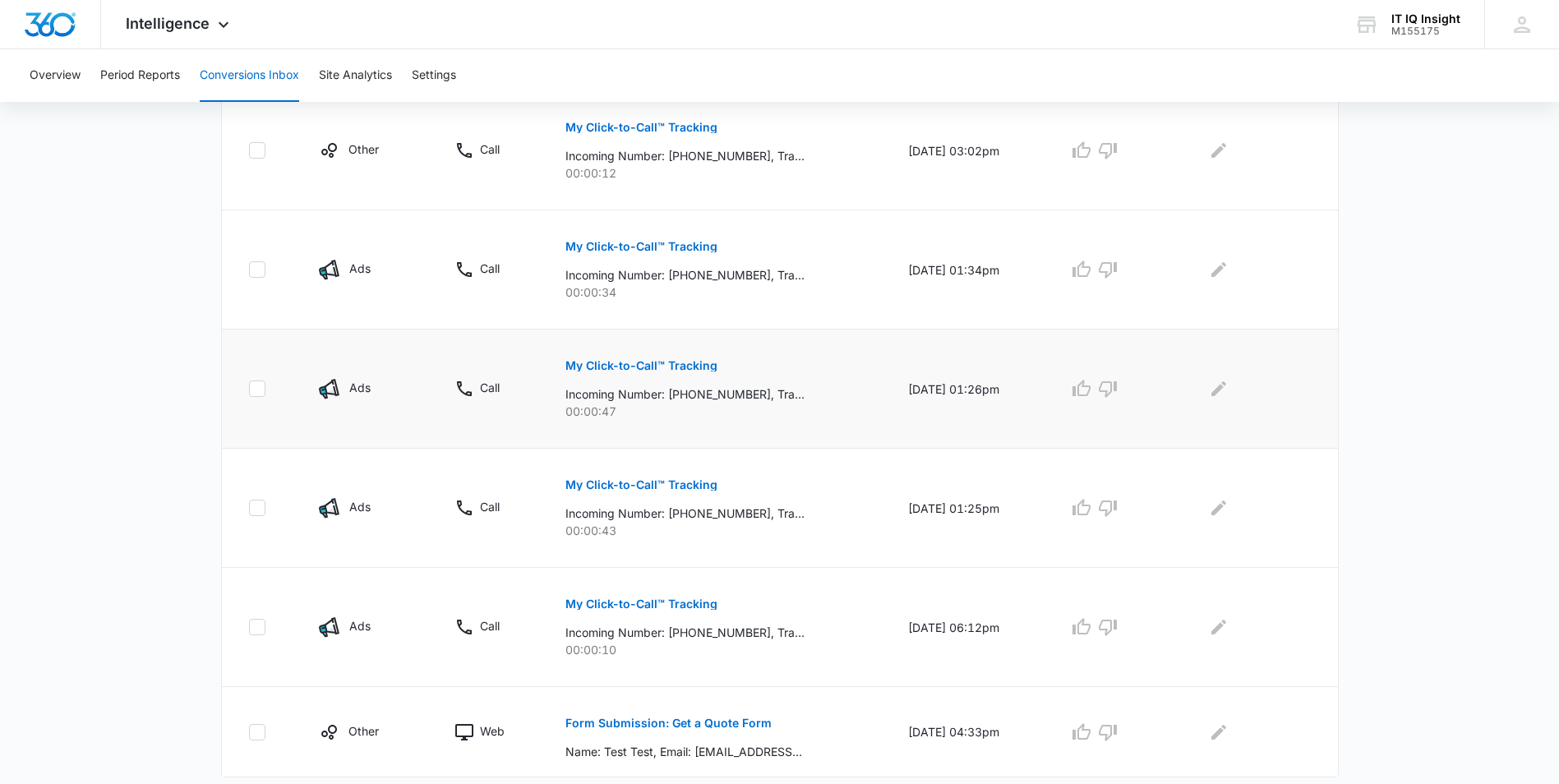
scroll to position [545, 0]
click at [148, 76] on button "Period Reports" at bounding box center [140, 76] width 79 height 53
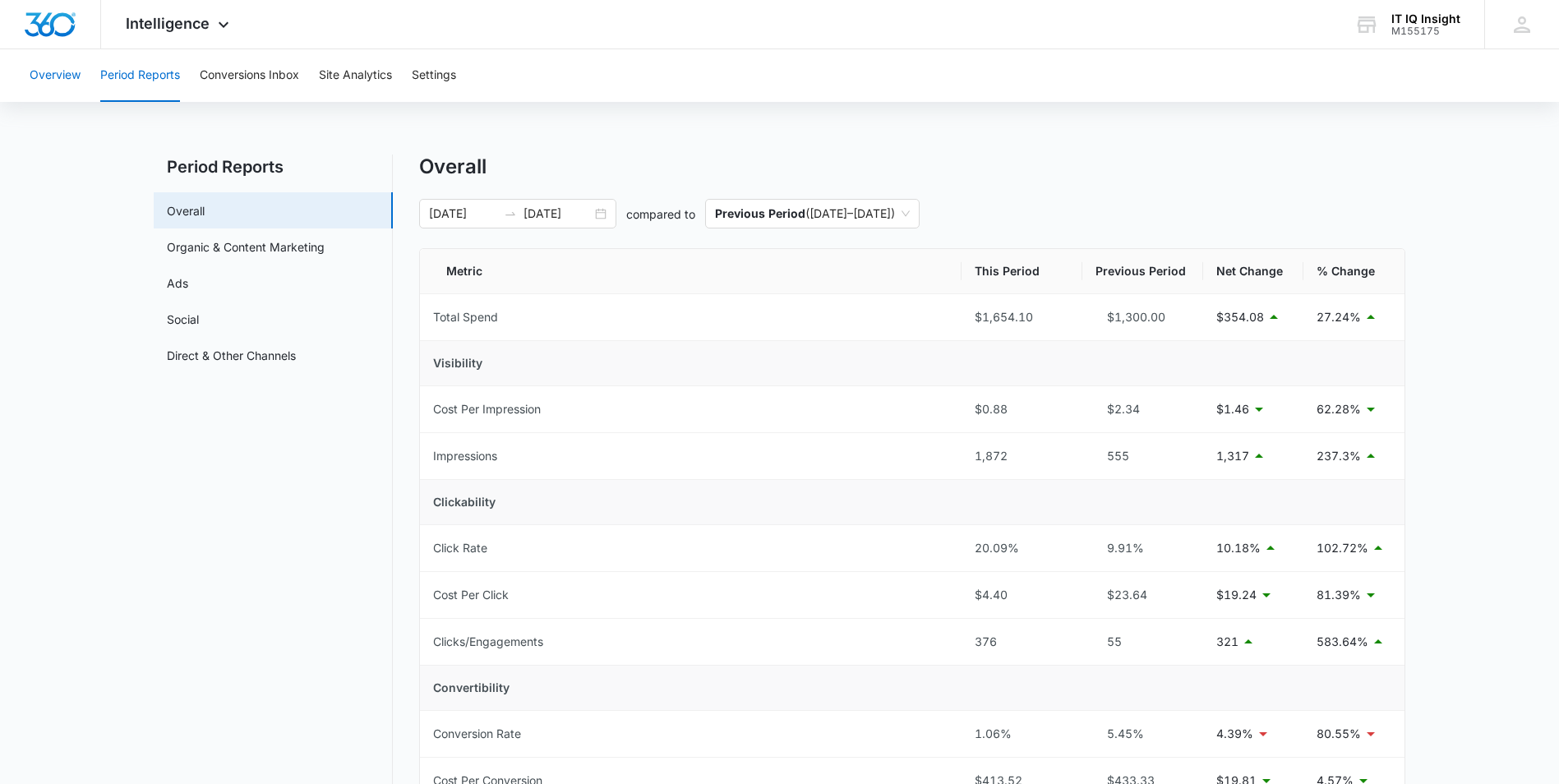
click at [49, 76] on button "Overview" at bounding box center [55, 76] width 51 height 53
